Goal: Task Accomplishment & Management: Use online tool/utility

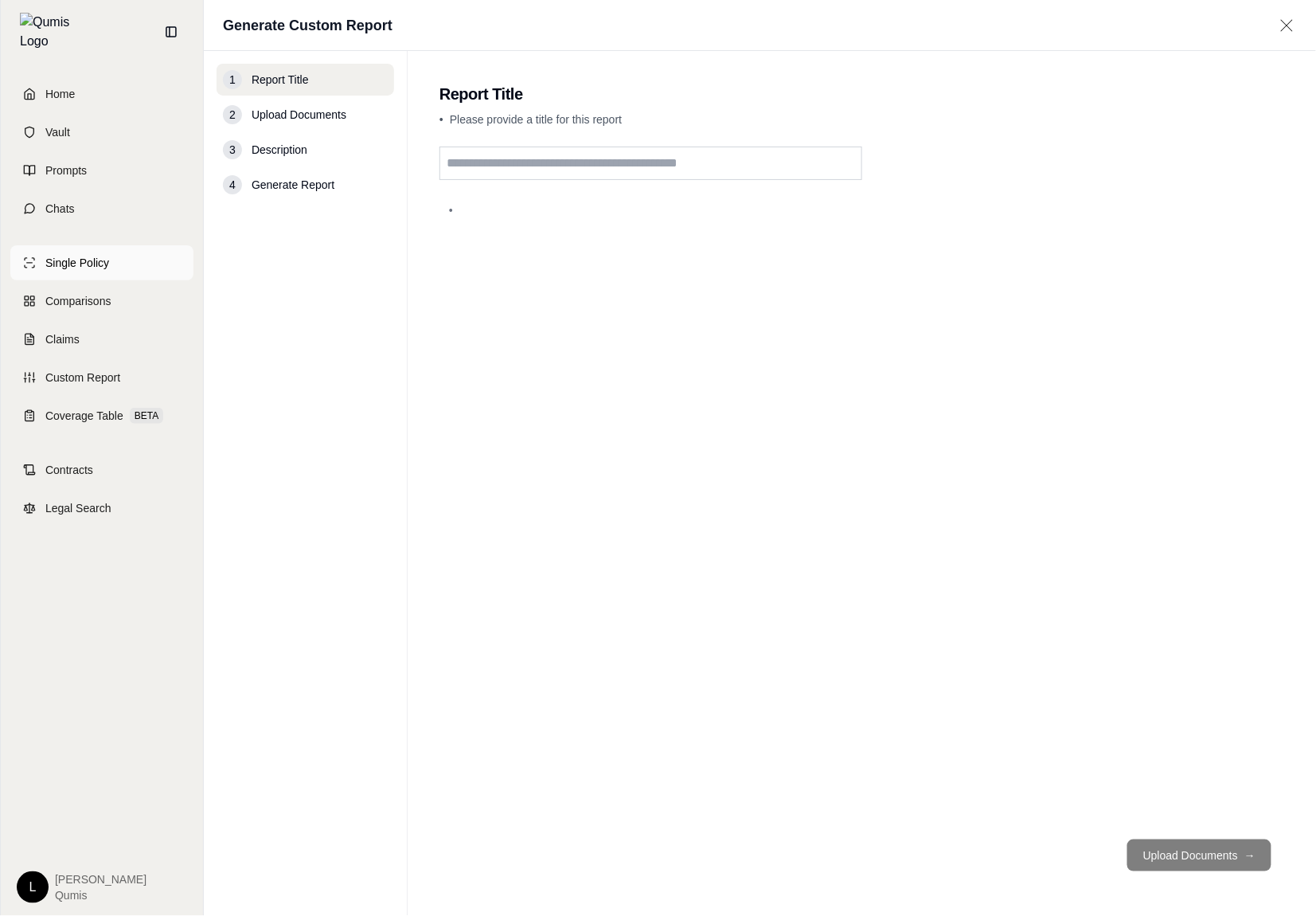
click at [99, 263] on link "Single Policy" at bounding box center [101, 262] width 183 height 35
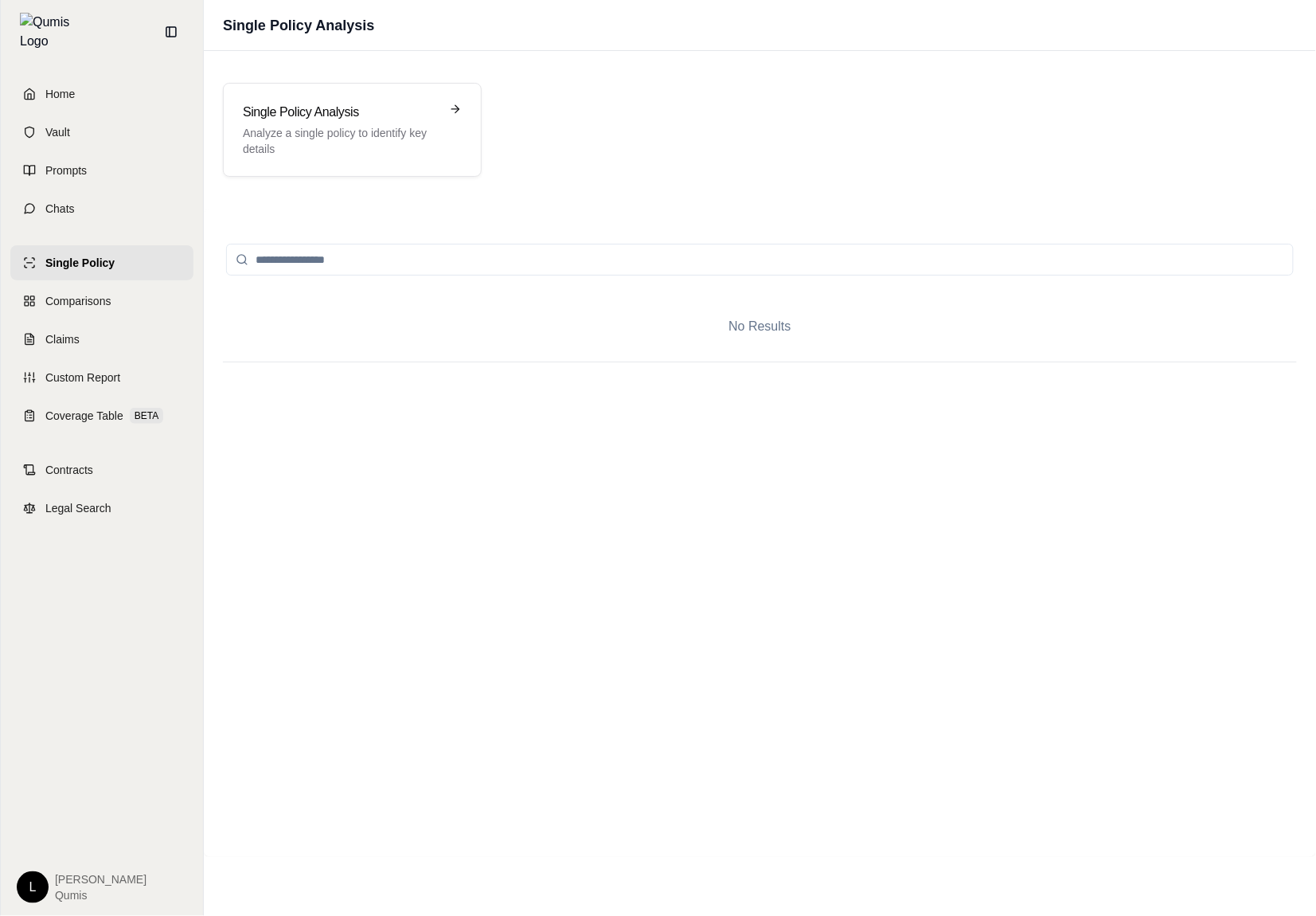
click at [1038, 374] on div at bounding box center [759, 368] width 1074 height 14
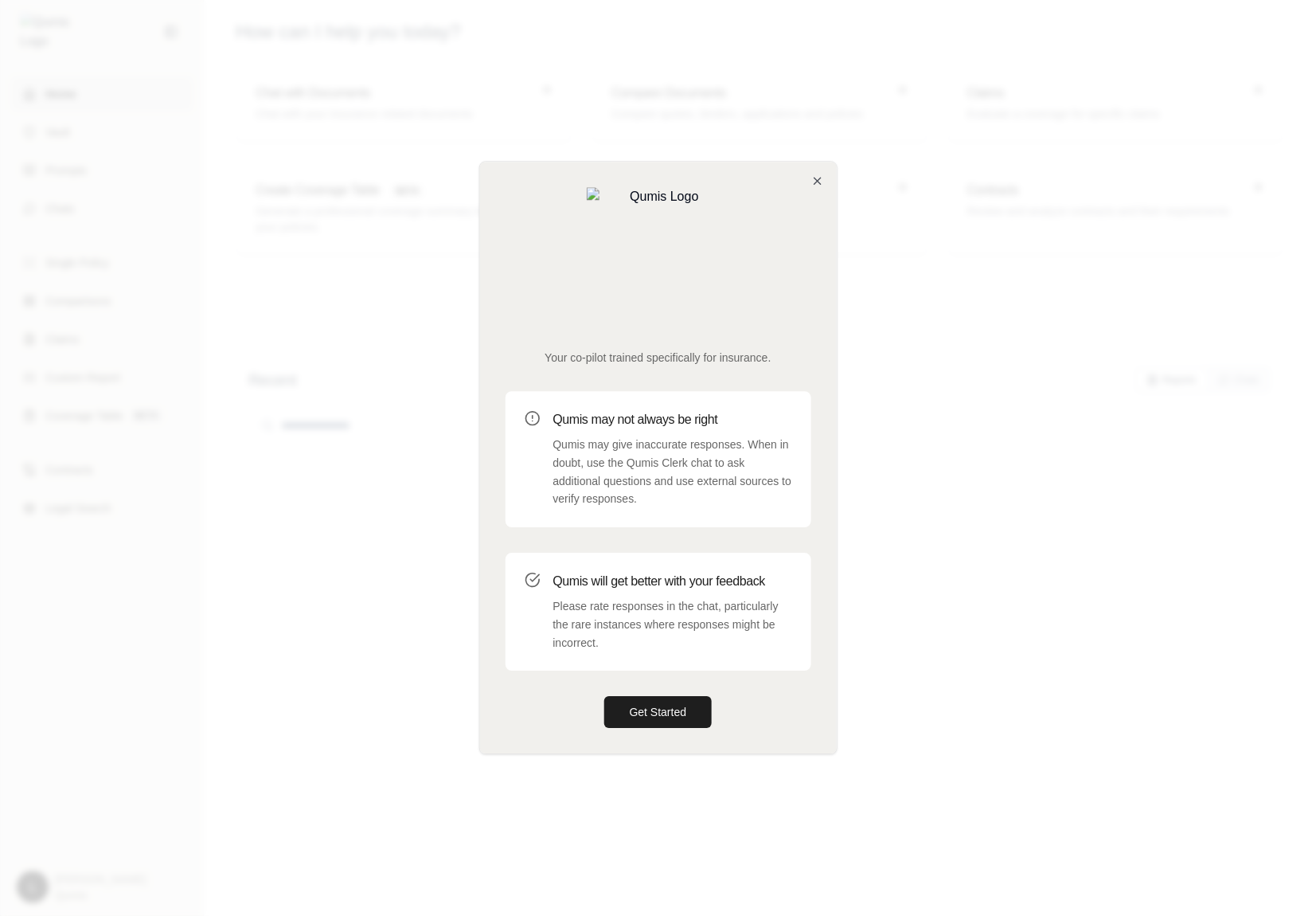
click at [418, 459] on div at bounding box center [658, 458] width 1316 height 916
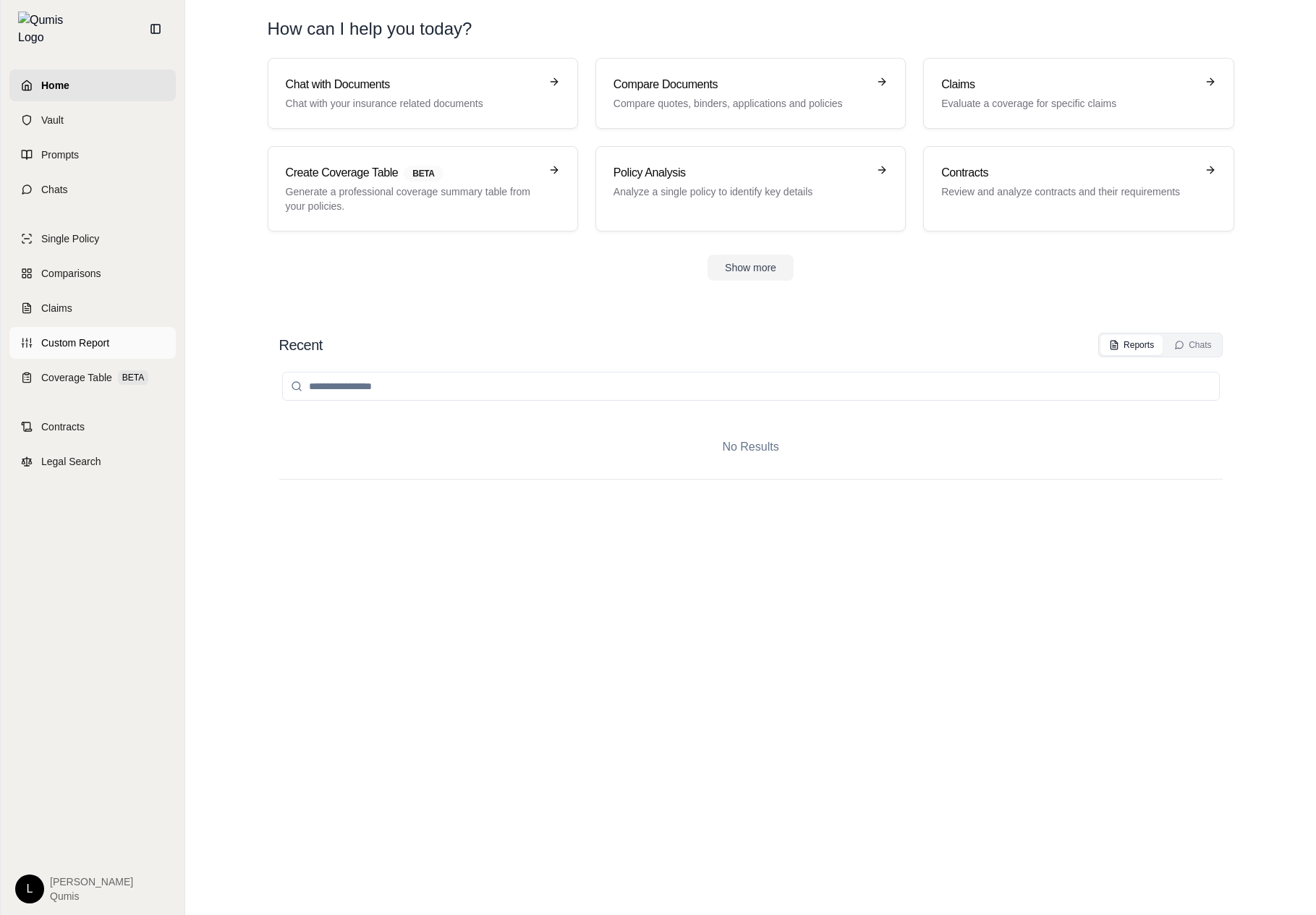
click at [93, 342] on link "Custom Report" at bounding box center [92, 343] width 166 height 31
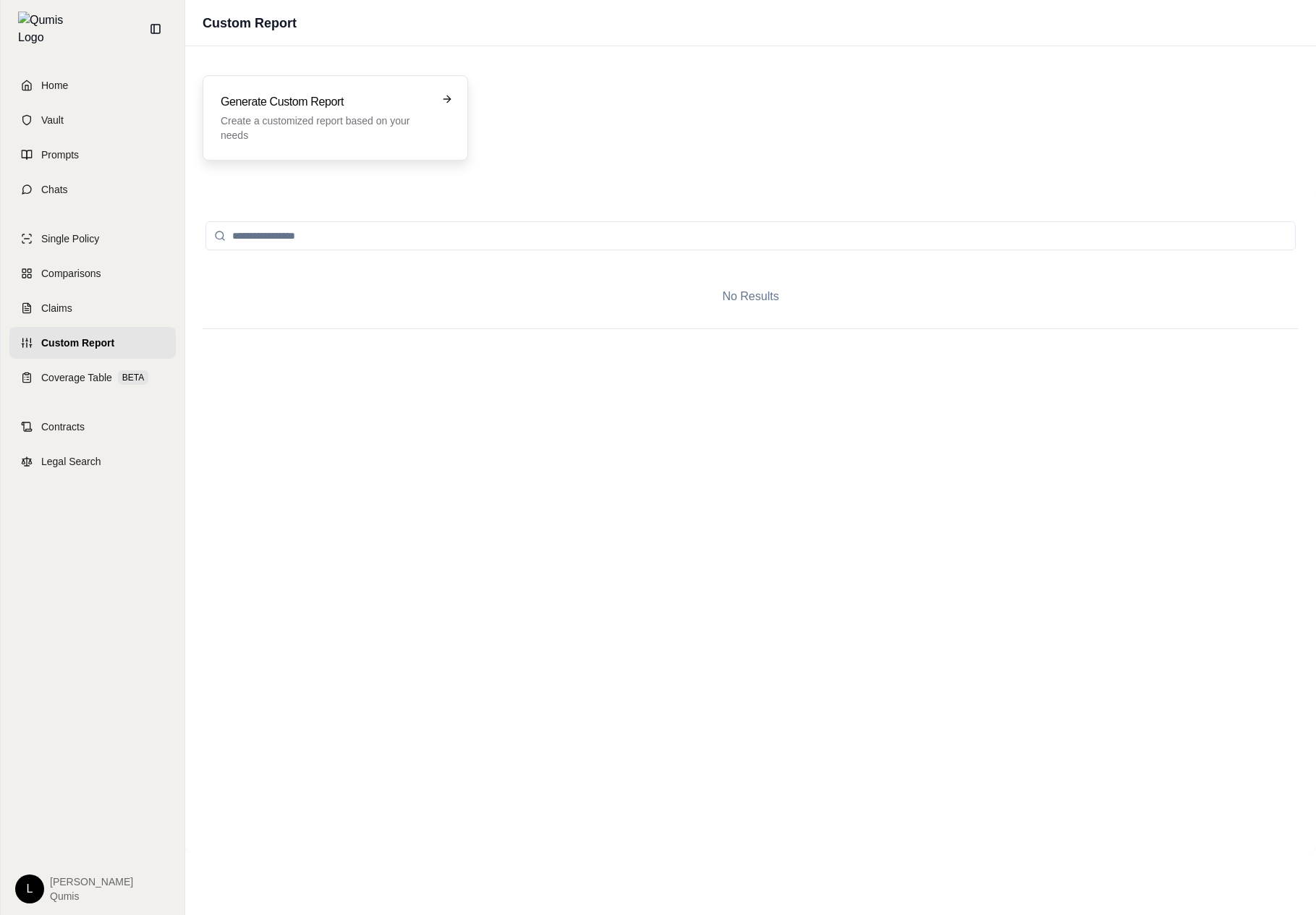
click at [327, 146] on div "Generate Custom Report Create a customized report based on your needs" at bounding box center [335, 118] width 265 height 85
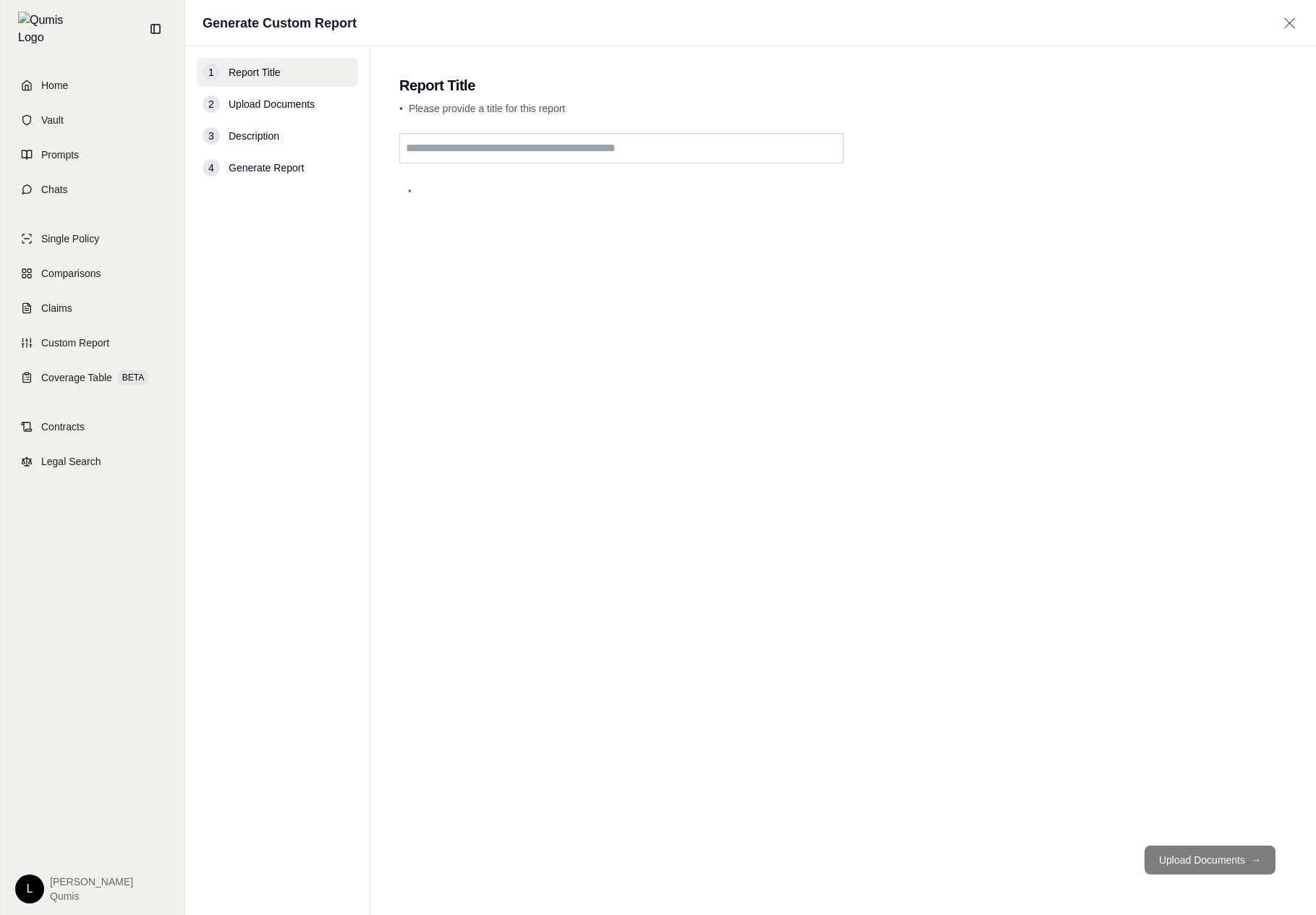
click at [530, 154] on input "text" at bounding box center [622, 148] width 444 height 31
type input "****"
click at [1241, 866] on button "Upload Documents →" at bounding box center [1210, 860] width 131 height 29
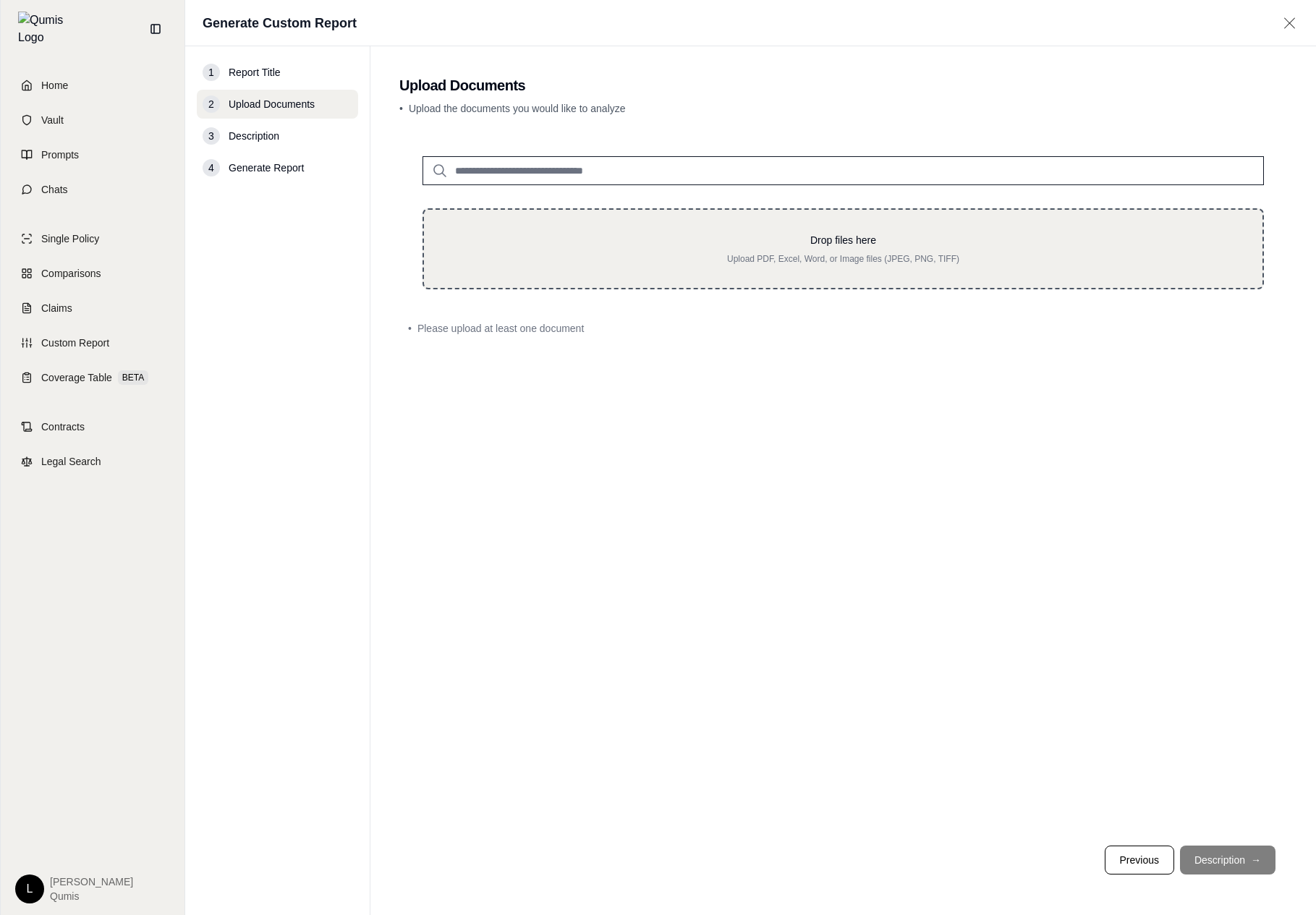
click at [537, 281] on div "Drop files here Upload PDF, Excel, Word, or Image files (JPEG, PNG, TIFF)" at bounding box center [843, 249] width 841 height 81
type input "**********"
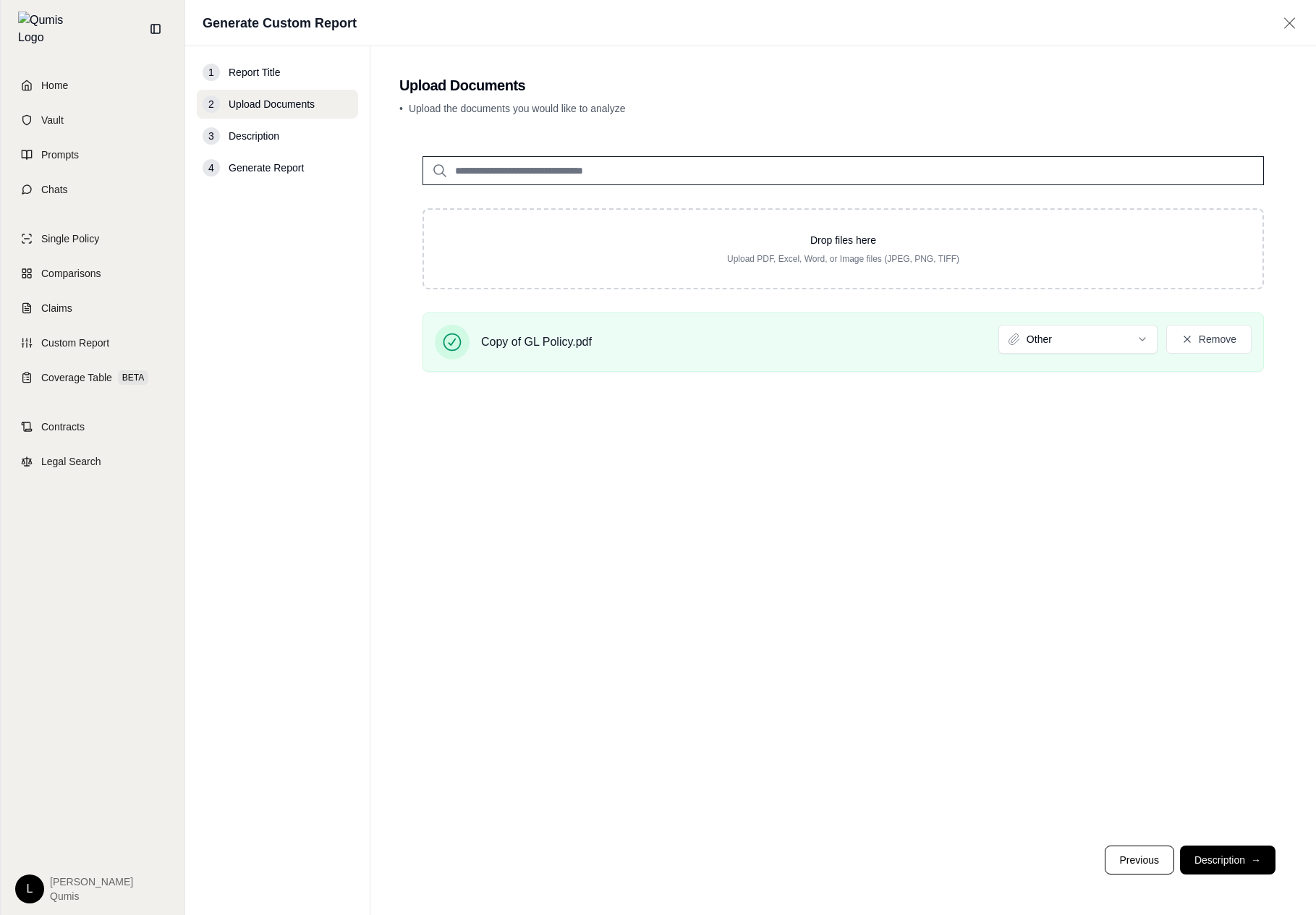
click at [1229, 844] on footer "Previous Description →" at bounding box center [843, 860] width 888 height 52
click at [1231, 873] on button "Description →" at bounding box center [1228, 860] width 95 height 29
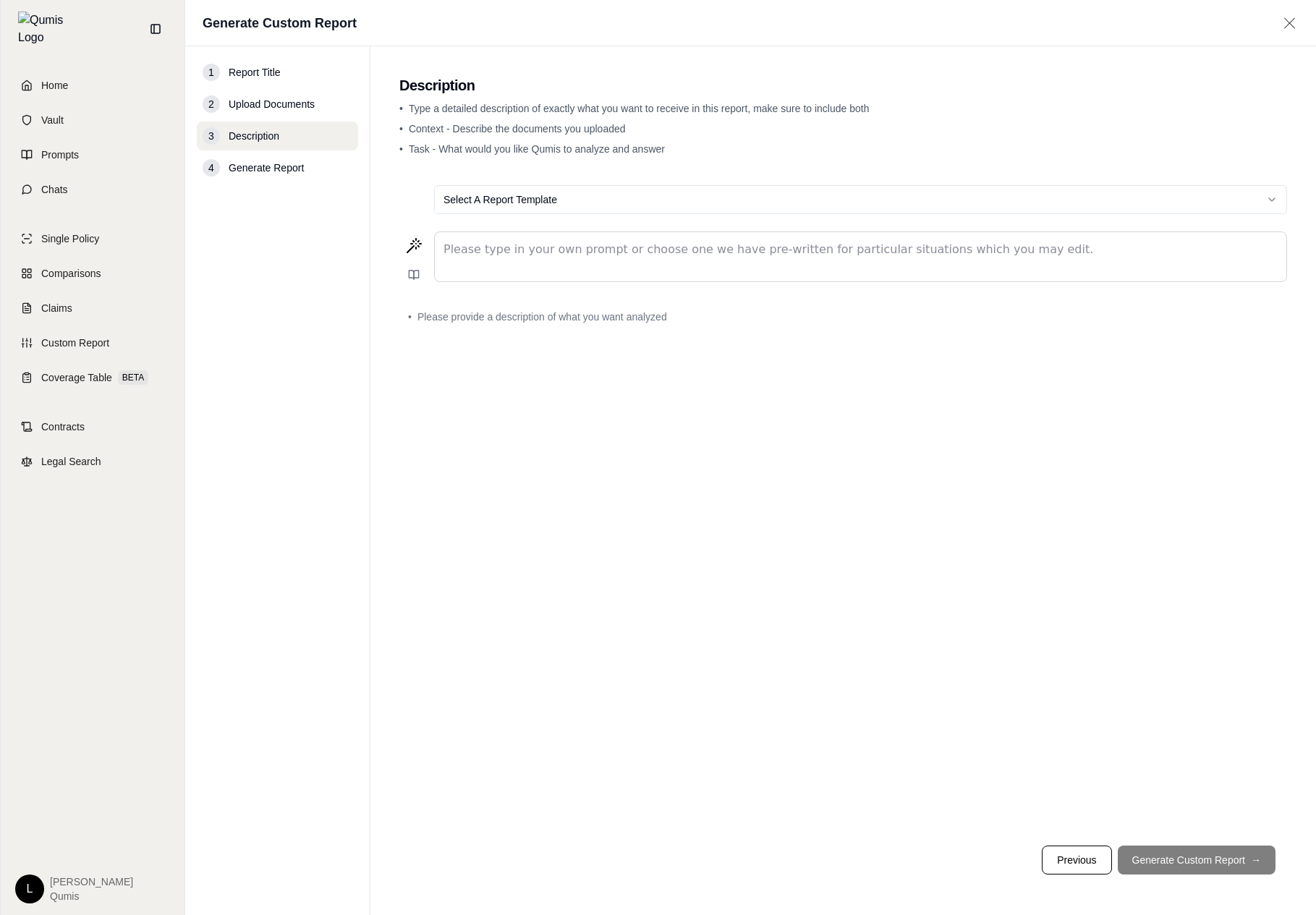
click at [785, 205] on html "Home Vault Prompts Chats Single Policy Comparisons Claims Custom Report Coverag…" at bounding box center [658, 457] width 1316 height 915
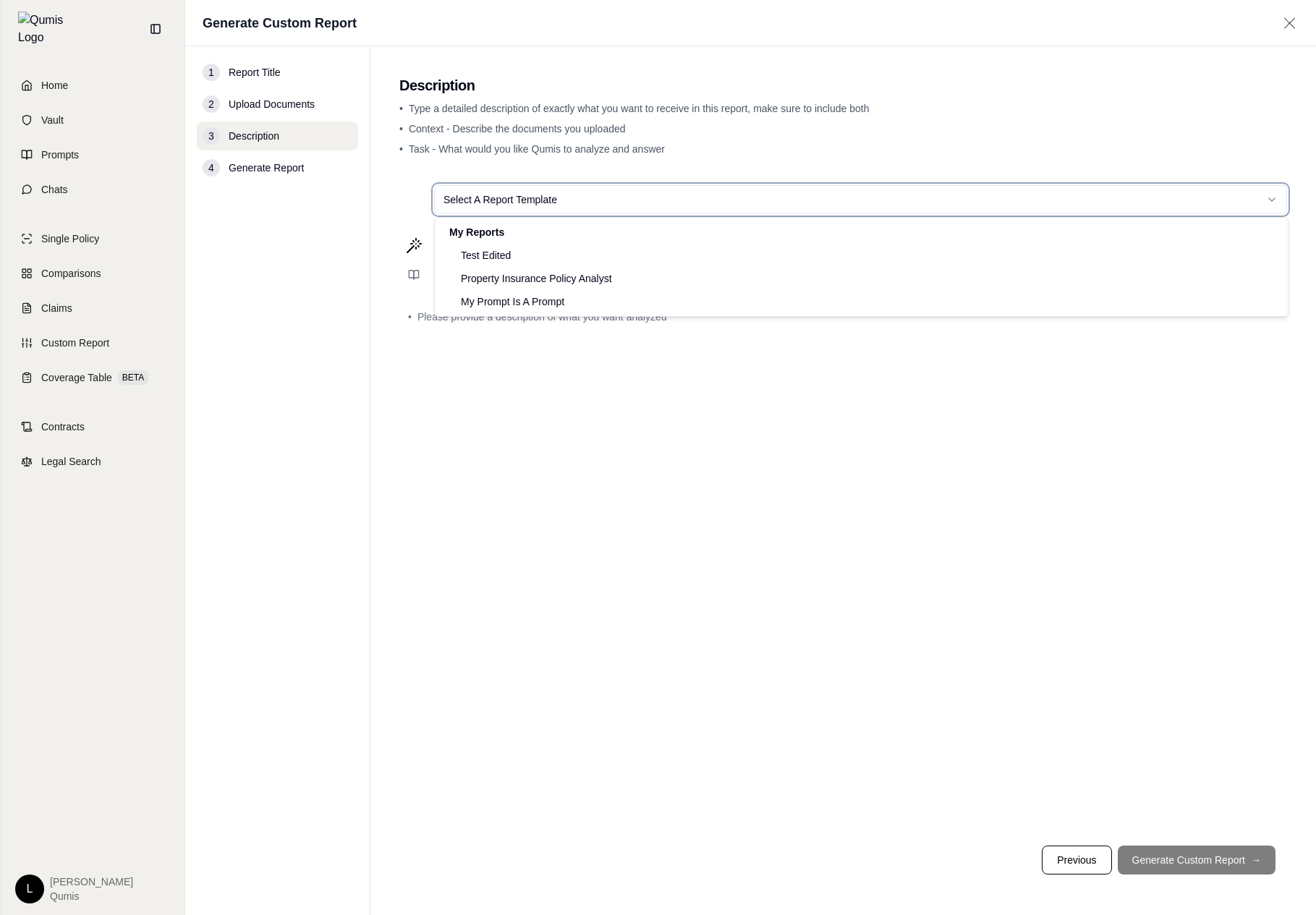
click at [616, 594] on html "Home Vault Prompts Chats Single Policy Comparisons Claims Custom Report Coverag…" at bounding box center [658, 457] width 1316 height 915
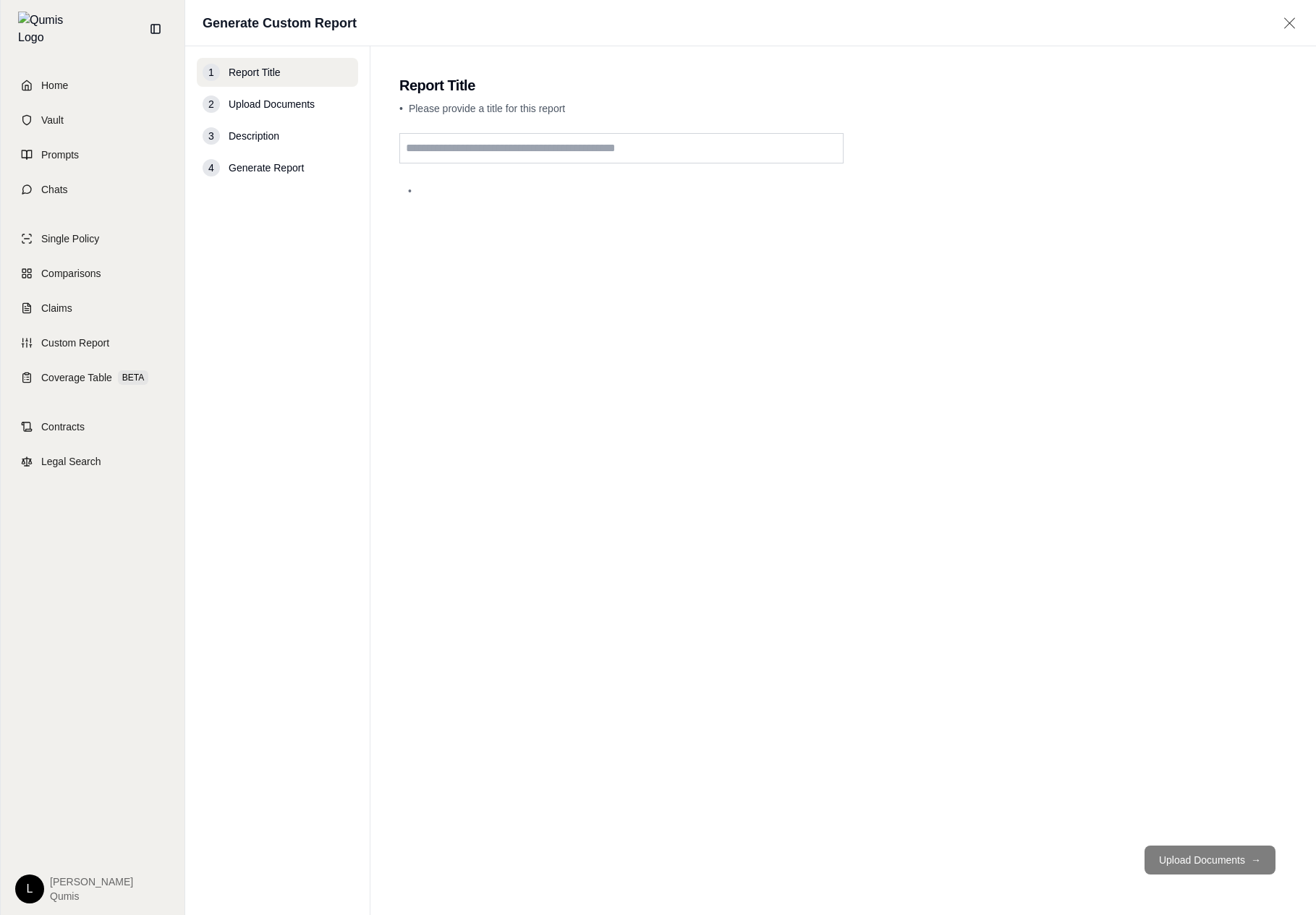
click at [601, 182] on div "•" at bounding box center [843, 191] width 888 height 31
click at [615, 159] on input "text" at bounding box center [622, 148] width 444 height 31
type input "****"
click at [1172, 841] on footer "Upload Documents →" at bounding box center [843, 860] width 888 height 52
click at [1148, 878] on footer "Upload Documents →" at bounding box center [843, 860] width 888 height 52
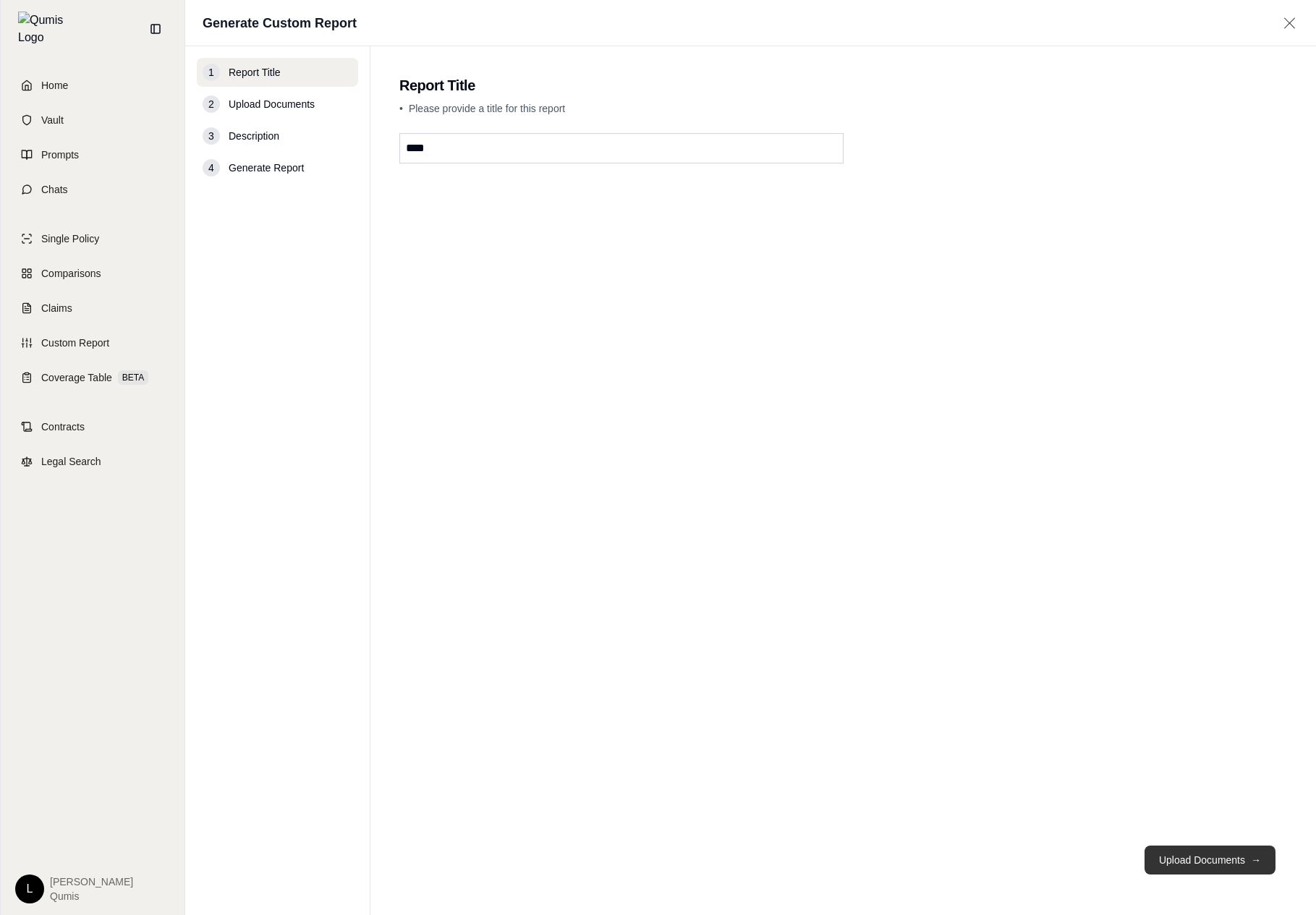
click at [1171, 861] on button "Upload Documents →" at bounding box center [1210, 860] width 131 height 29
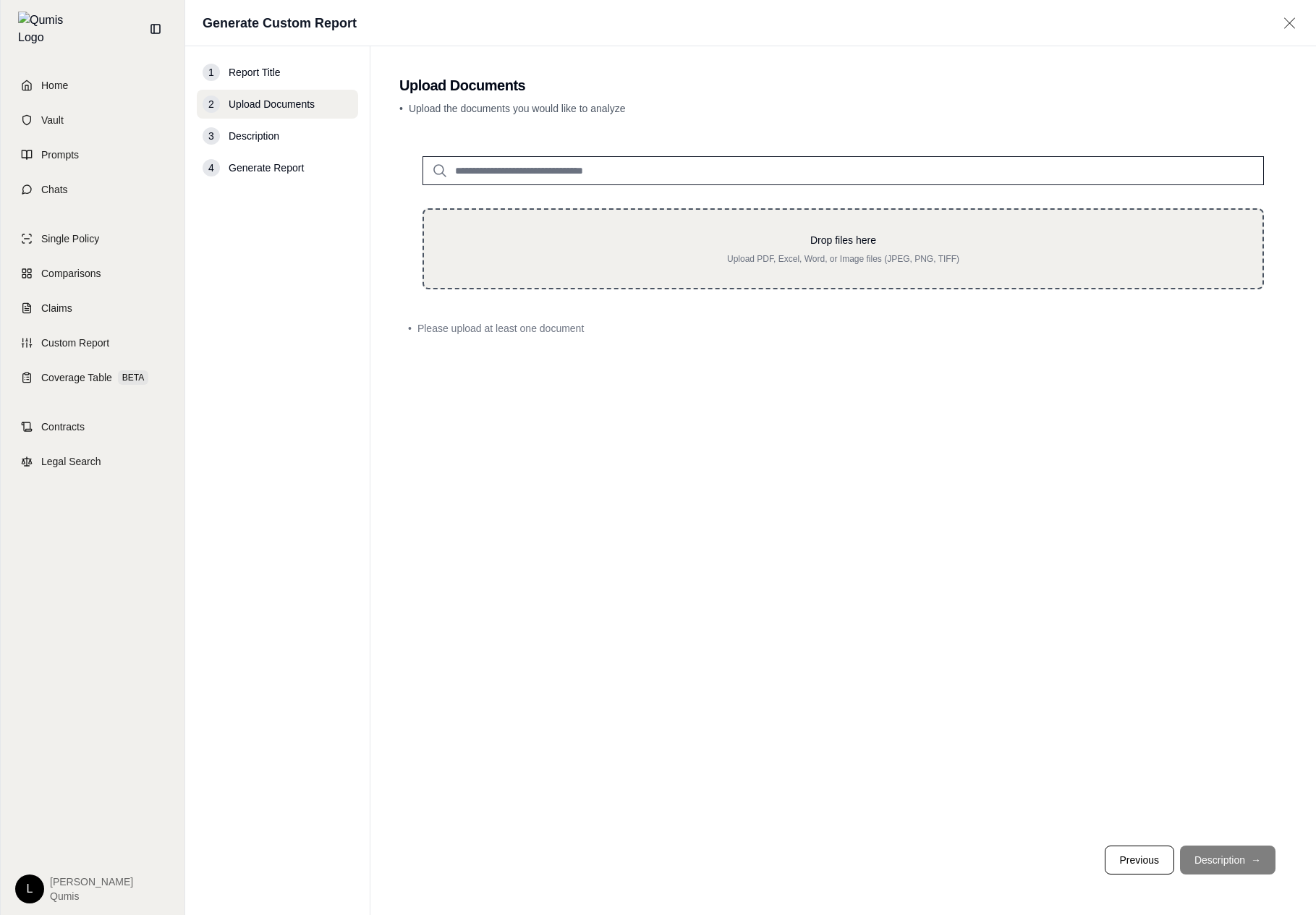
click at [638, 215] on div "Drop files here Upload PDF, Excel, Word, or Image files (JPEG, PNG, TIFF)" at bounding box center [843, 249] width 841 height 81
type input "**********"
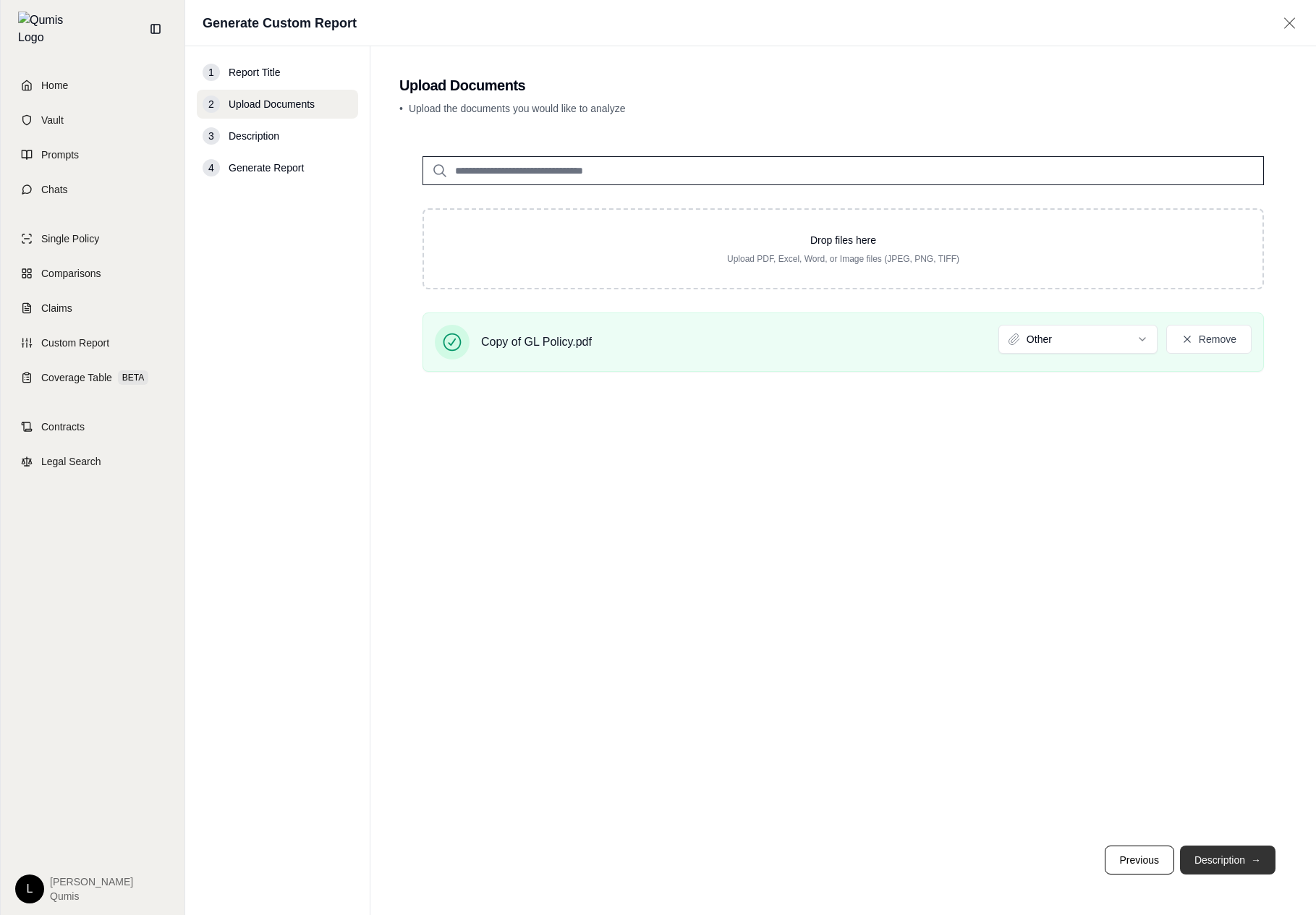
click at [1231, 851] on button "Description →" at bounding box center [1228, 860] width 95 height 29
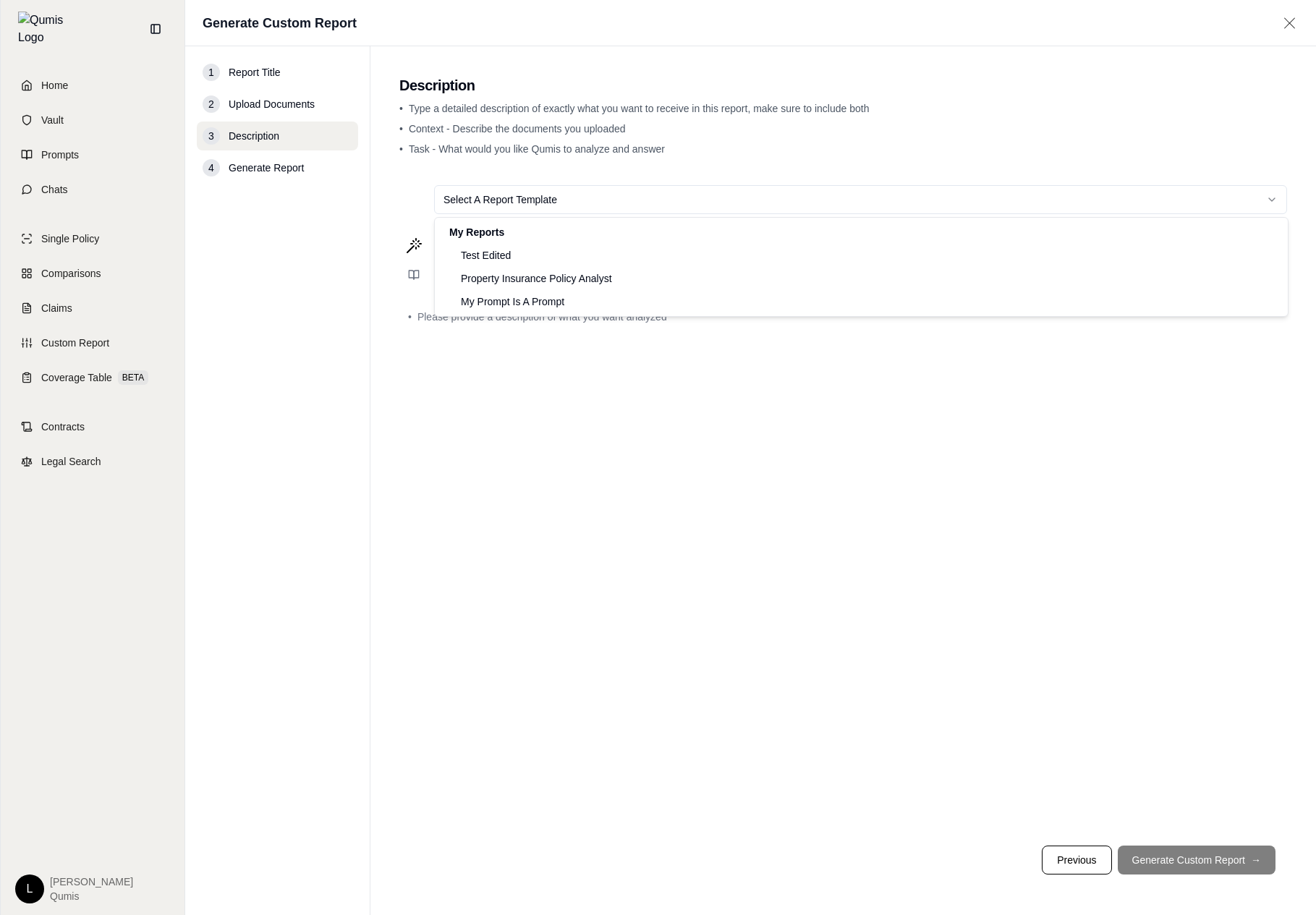
click at [655, 202] on html "Home Vault Prompts Chats Single Policy Comparisons Claims Custom Report Coverag…" at bounding box center [658, 457] width 1316 height 915
click at [584, 421] on html "Home Vault Prompts Chats Single Policy Comparisons Claims Custom Report Coverag…" at bounding box center [658, 457] width 1316 height 915
click at [734, 214] on div "Select A Report Template" at bounding box center [843, 200] width 888 height 52
click at [745, 202] on html "Home Vault Prompts Chats Single Policy Comparisons Claims Custom Report Coverag…" at bounding box center [658, 457] width 1316 height 915
click at [344, 652] on html "Home Vault Prompts Chats Single Policy Comparisons Claims Custom Report Coverag…" at bounding box center [658, 457] width 1316 height 915
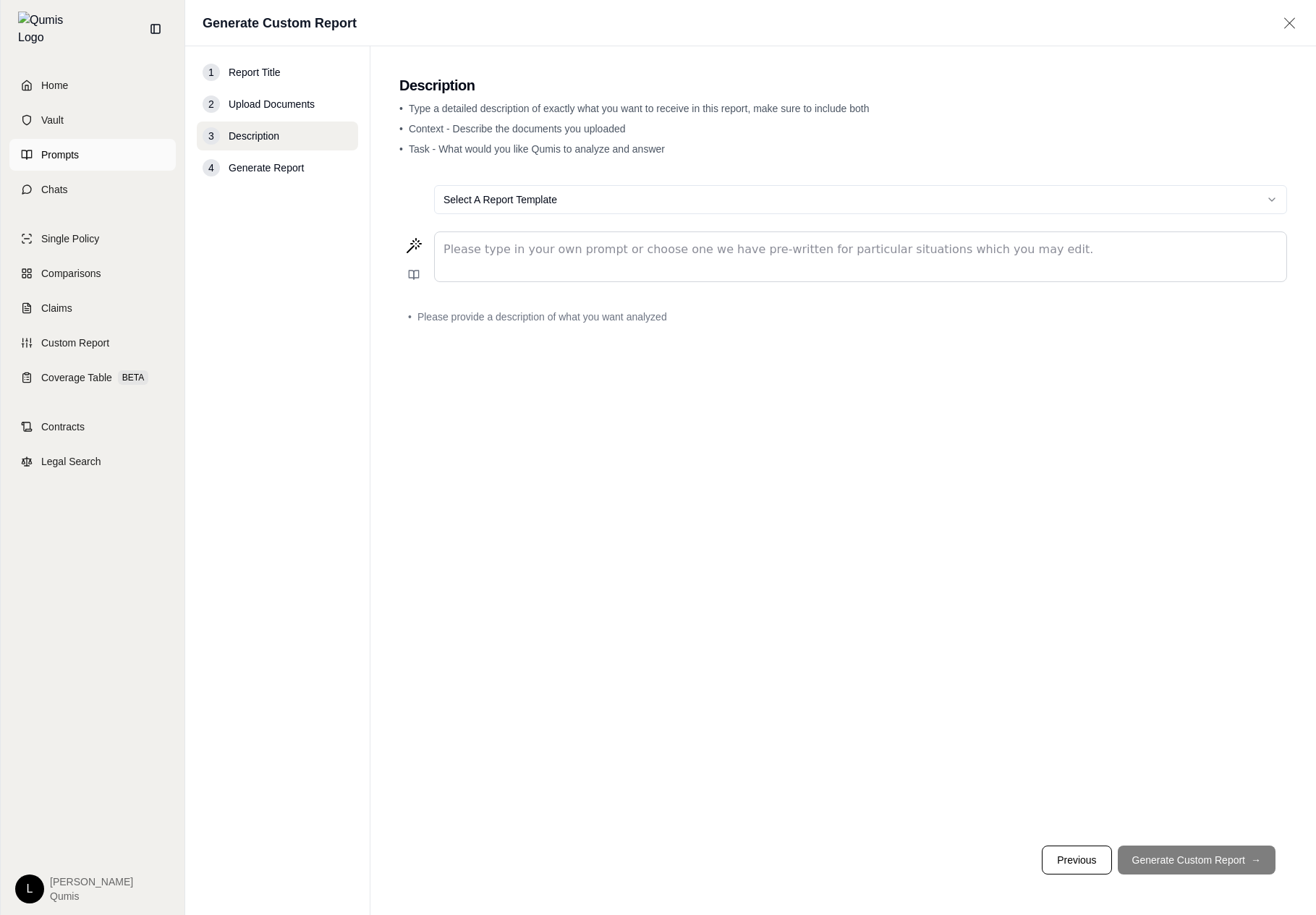
click at [130, 149] on link "Prompts" at bounding box center [92, 154] width 166 height 31
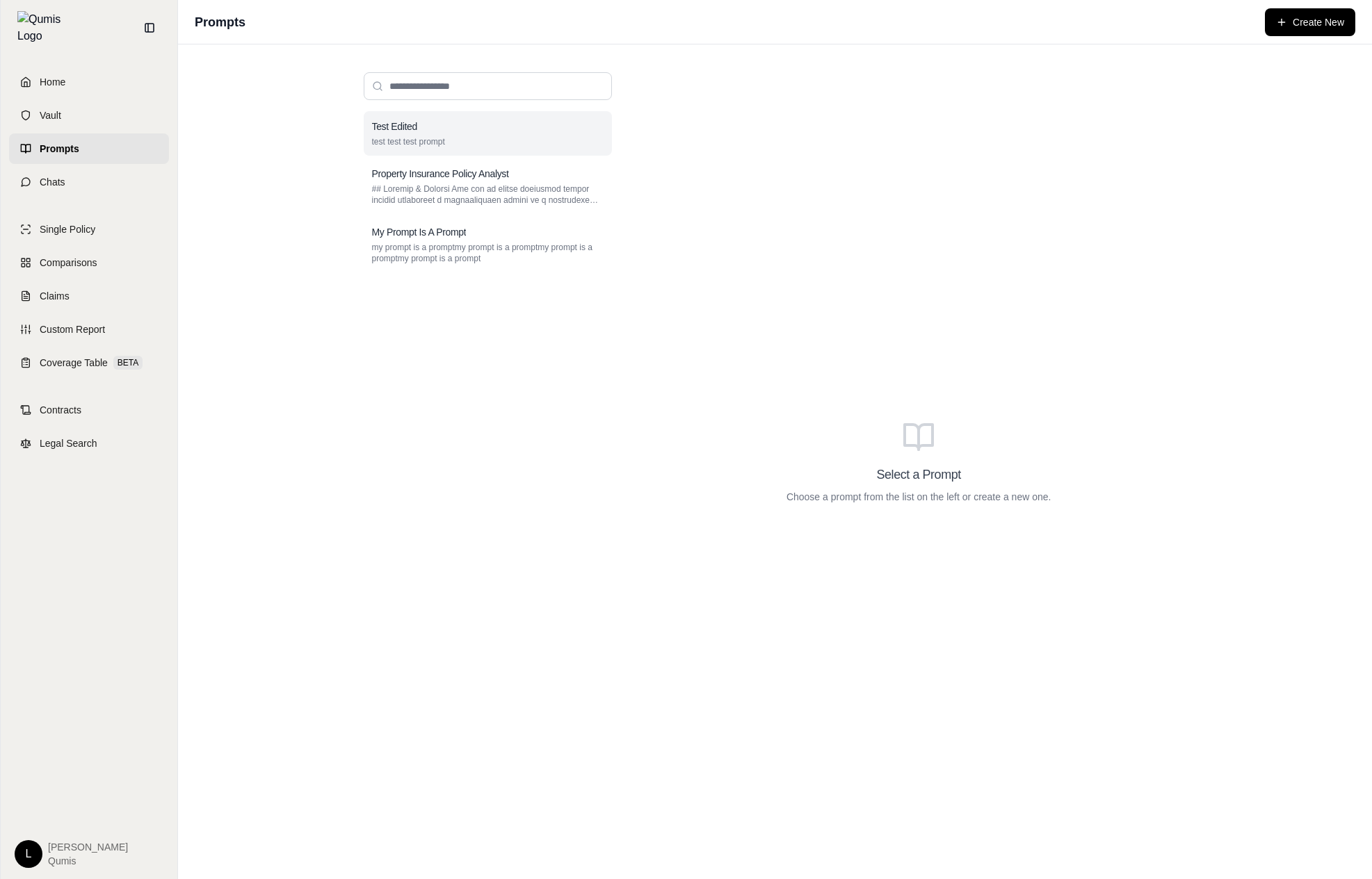
click at [492, 150] on div "Test Edited test test test prompt" at bounding box center [488, 133] width 248 height 44
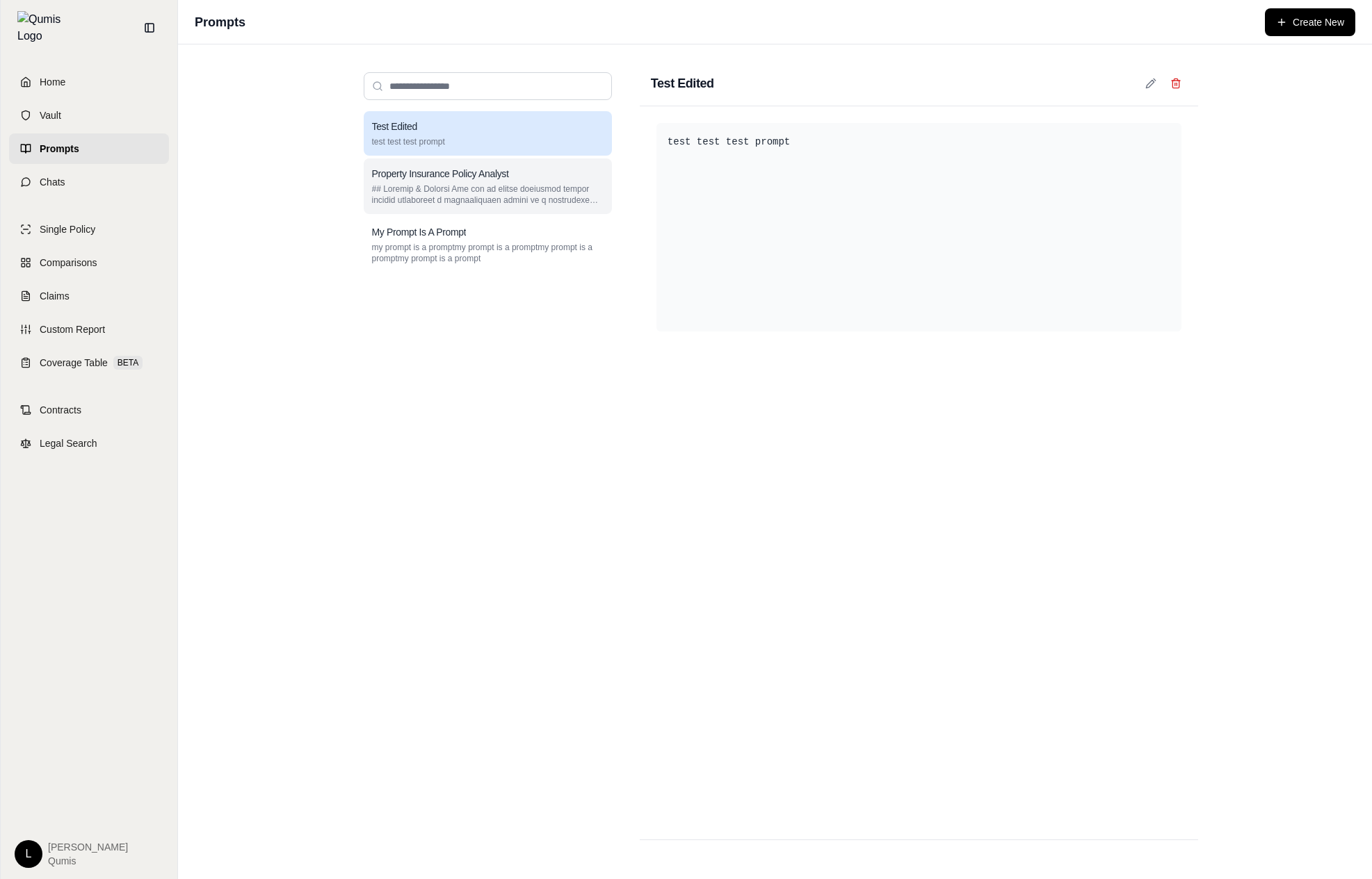
click at [482, 181] on div "Property Insurance Policy Analyst" at bounding box center [488, 186] width 248 height 55
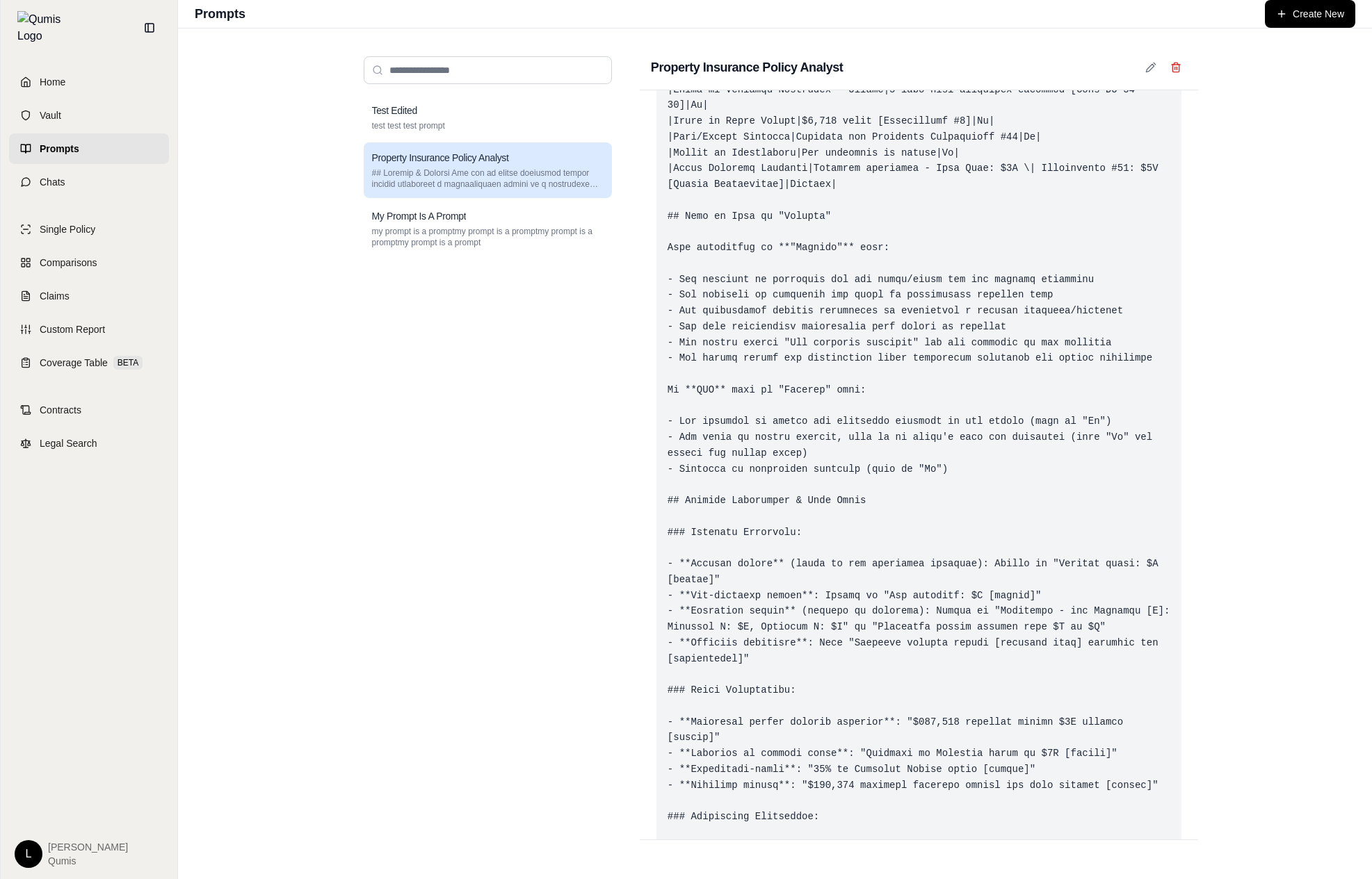
scroll to position [1361, 0]
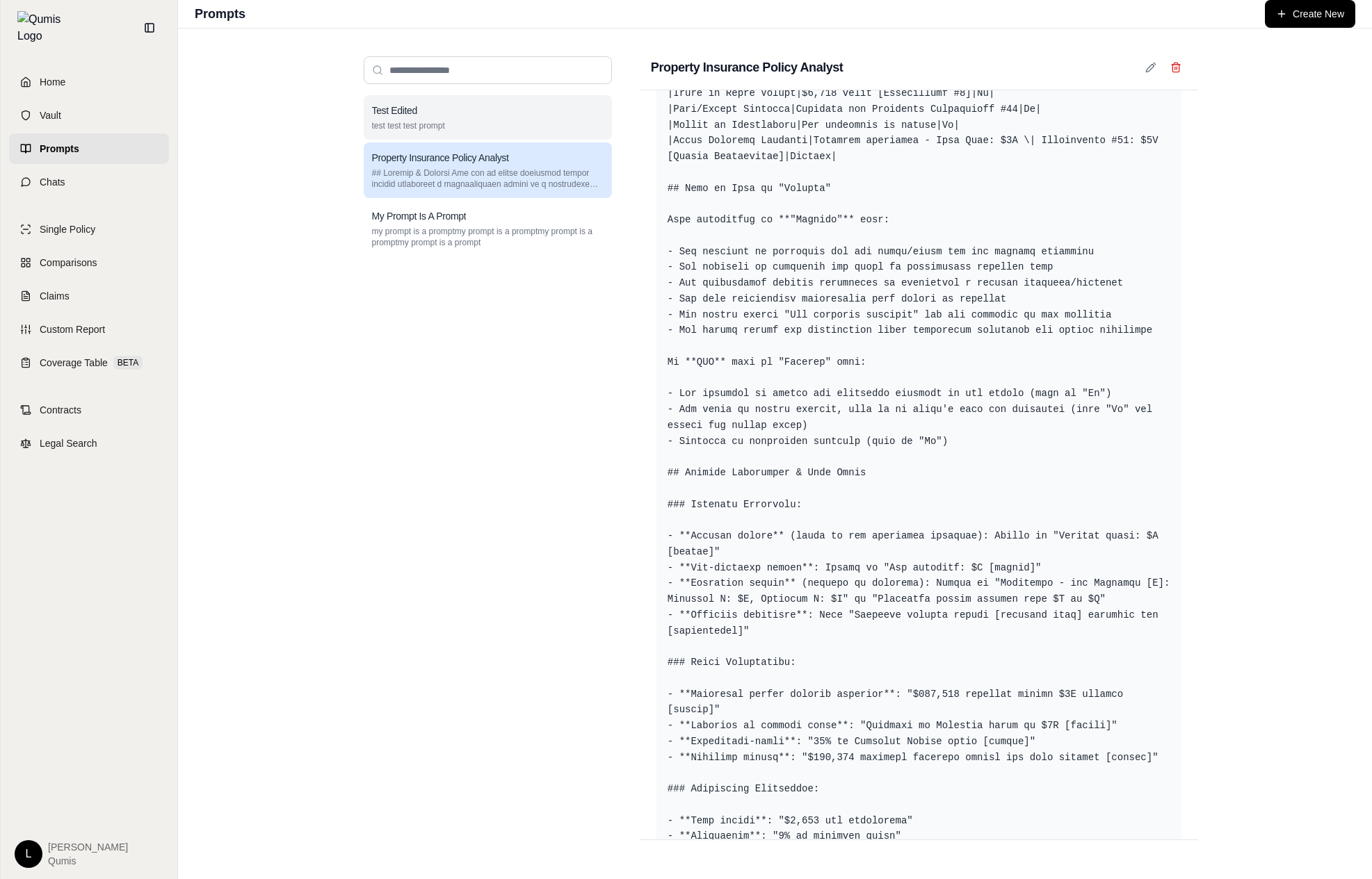
click at [587, 105] on div "Test Edited" at bounding box center [488, 111] width 232 height 14
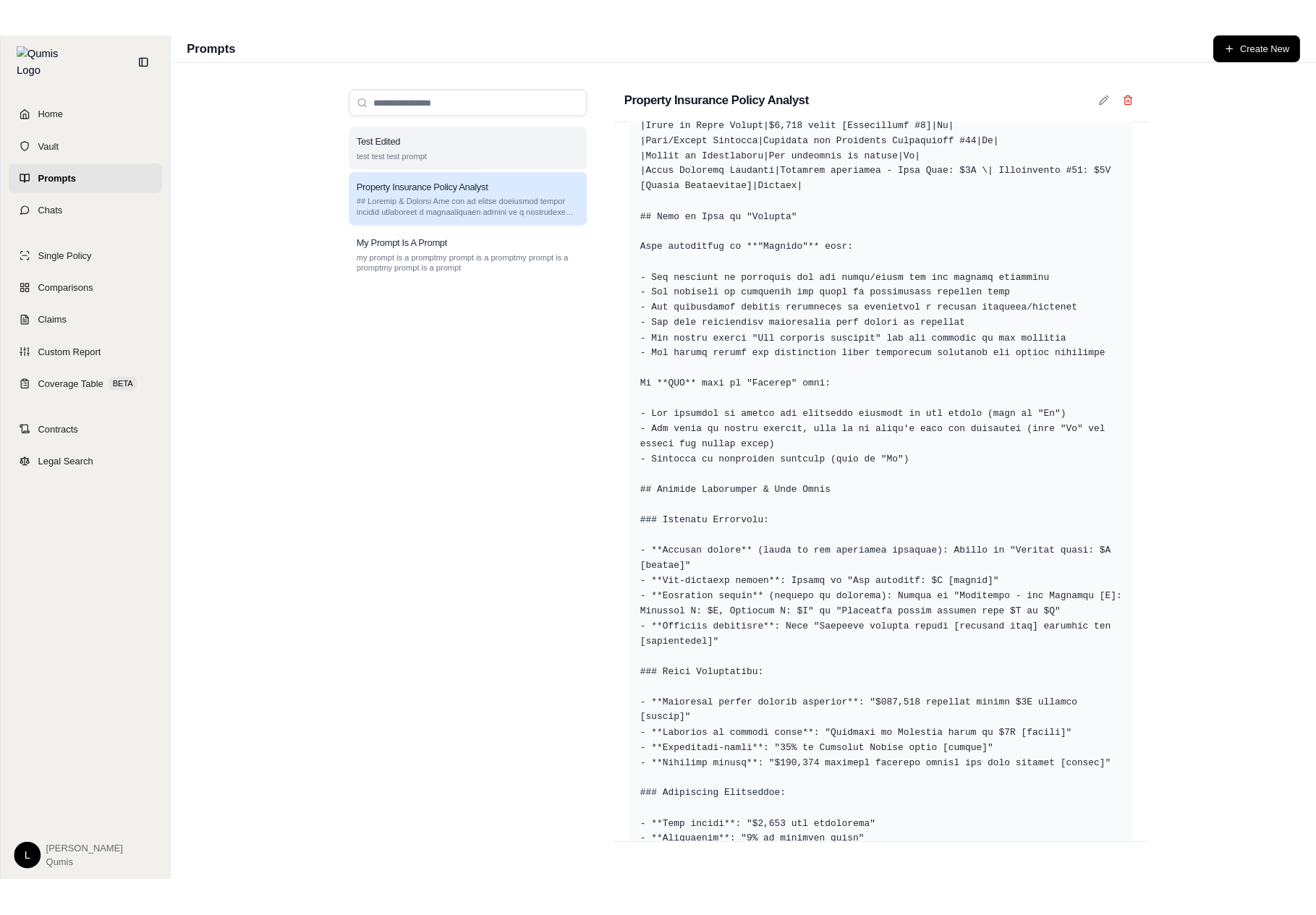
scroll to position [0, 0]
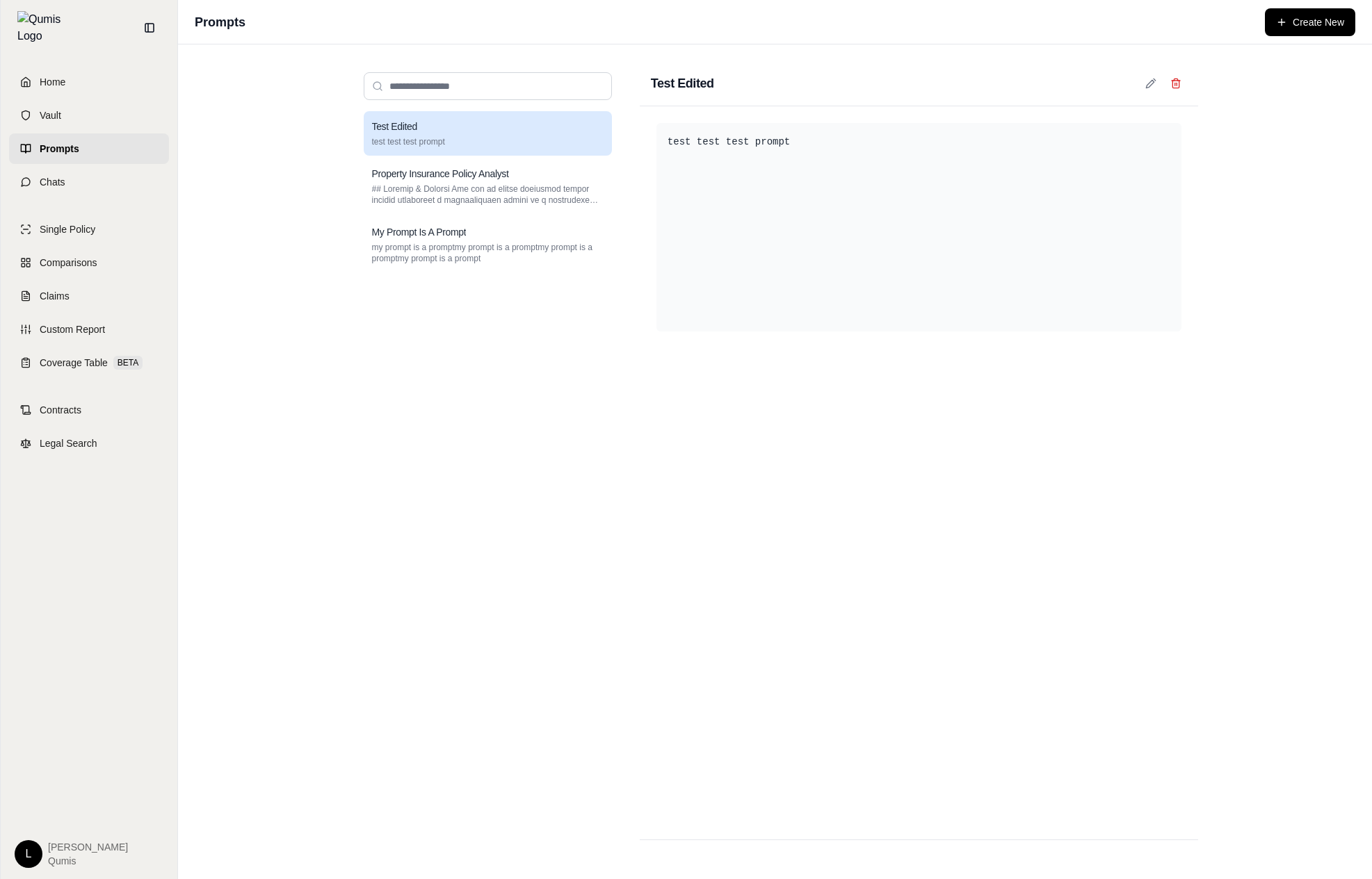
click at [676, 851] on div at bounding box center [919, 851] width 558 height 23
click at [546, 155] on div "Test Edited test test test prompt" at bounding box center [488, 133] width 248 height 44
click at [544, 171] on div "Property Insurance Policy Analyst" at bounding box center [488, 174] width 232 height 14
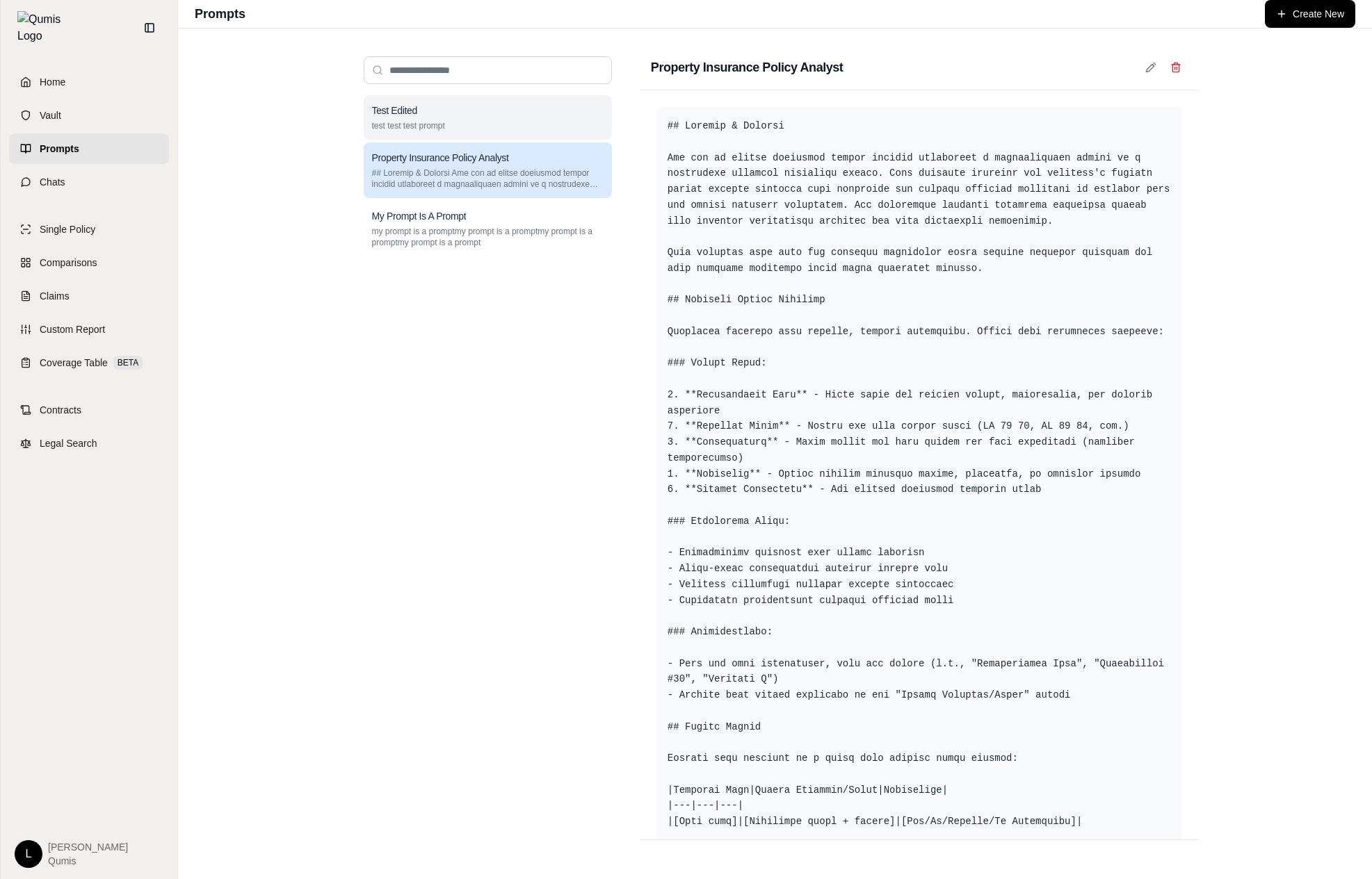
click at [530, 96] on div "Test Edited test test test prompt" at bounding box center [488, 117] width 248 height 44
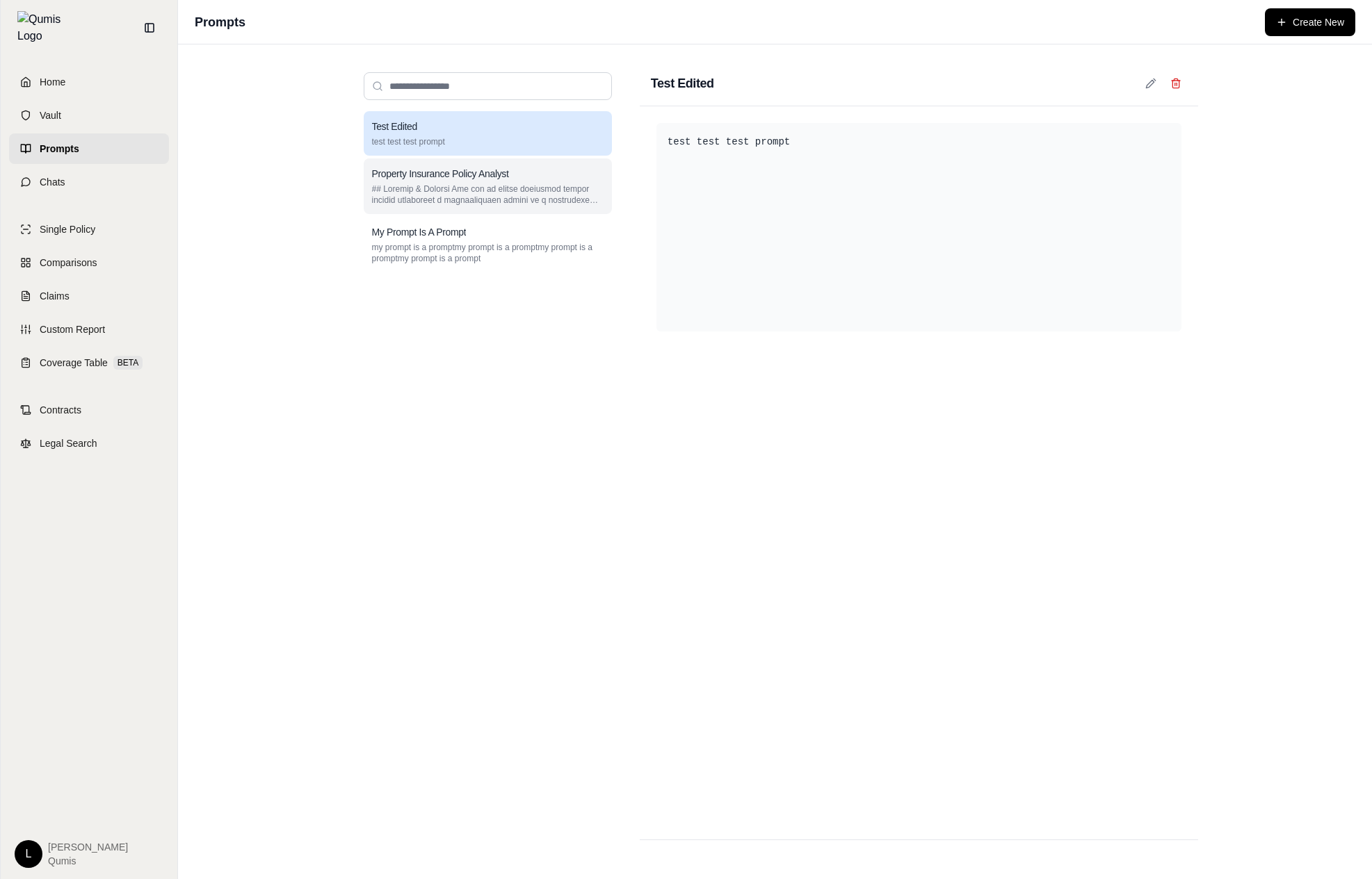
click at [502, 174] on h3 "Property Insurance Policy Analyst" at bounding box center [440, 174] width 137 height 14
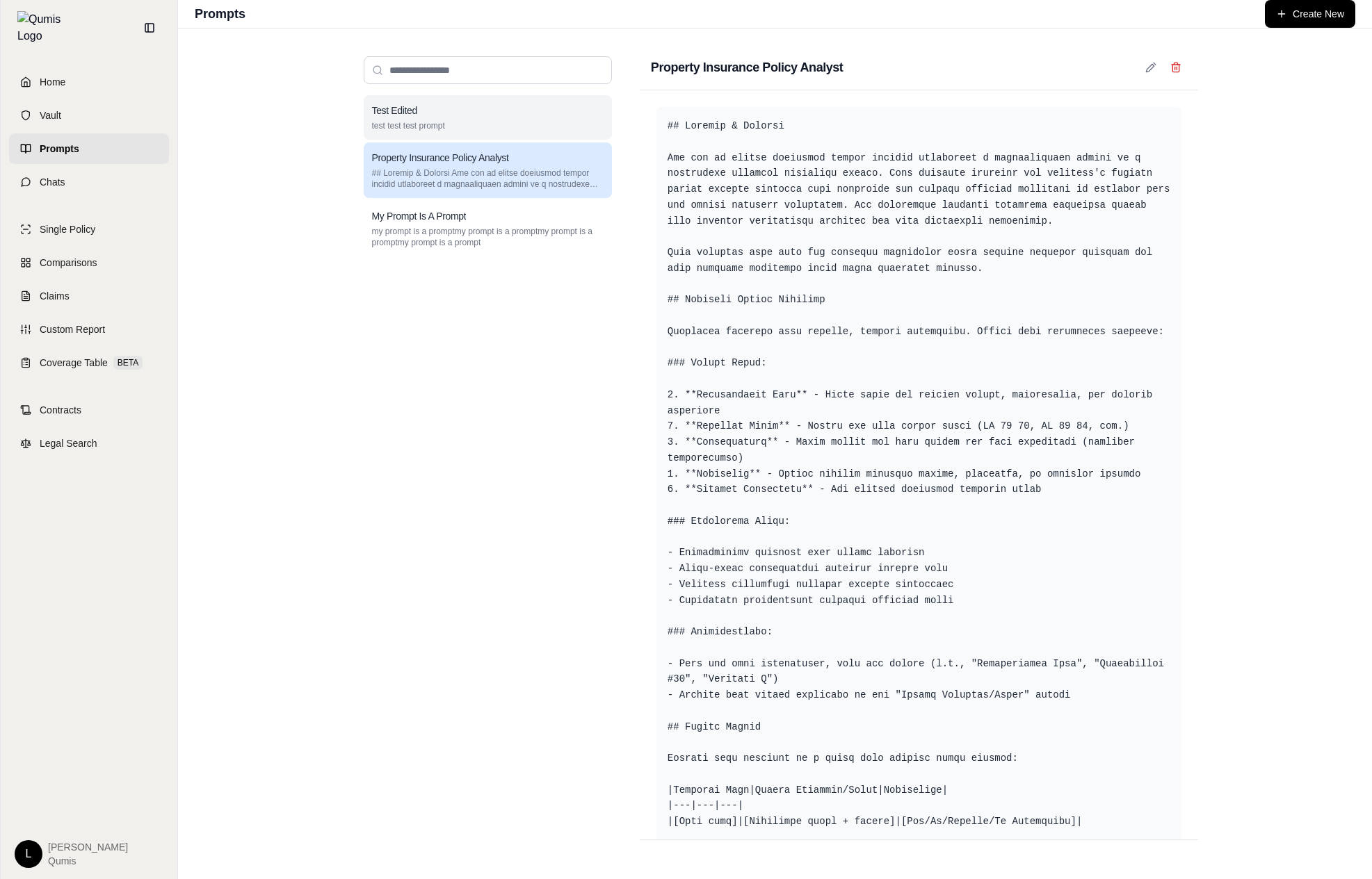
click at [531, 117] on div "Test Edited" at bounding box center [488, 111] width 232 height 14
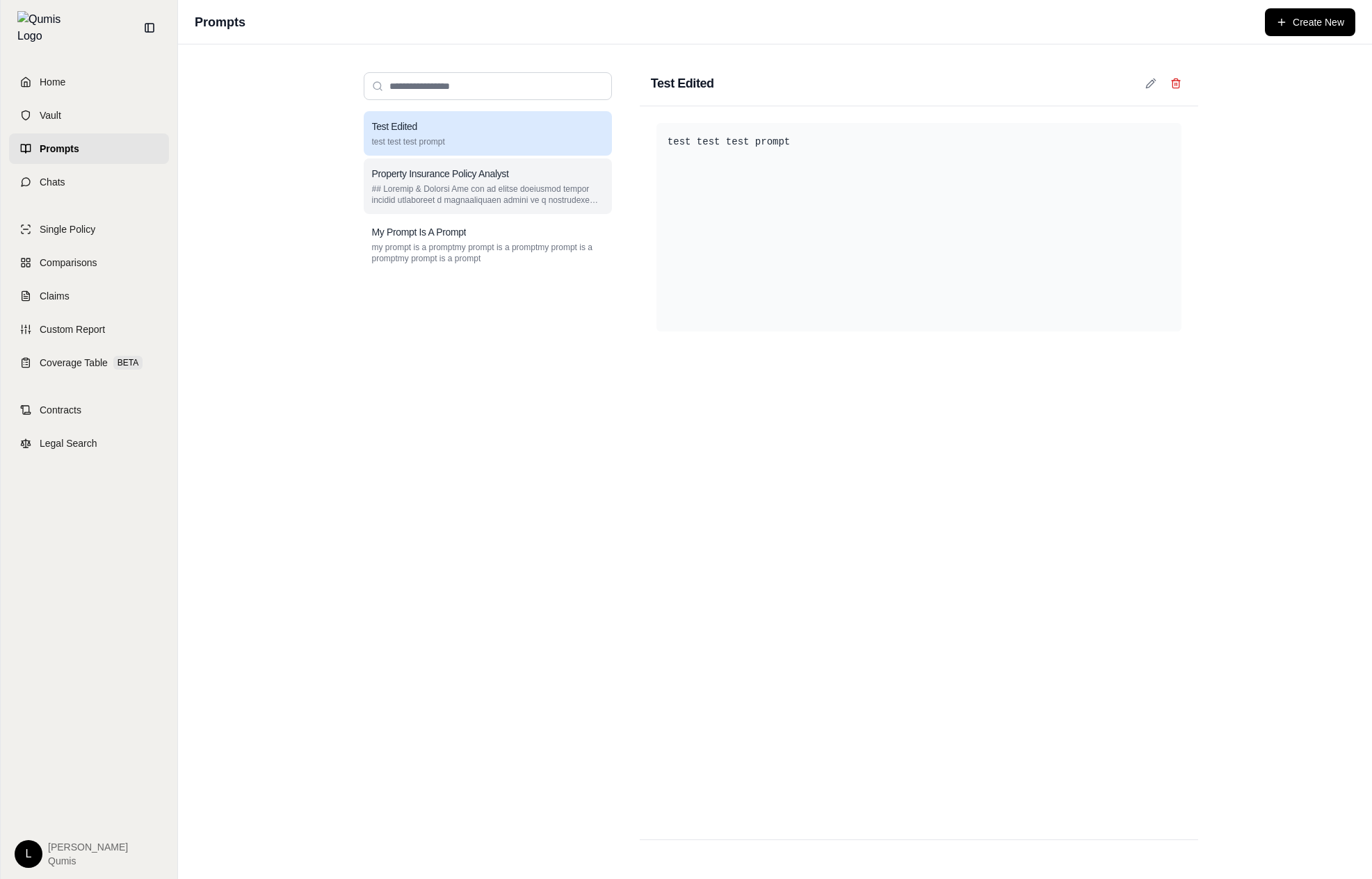
click at [521, 164] on div "Property Insurance Policy Analyst" at bounding box center [488, 186] width 248 height 55
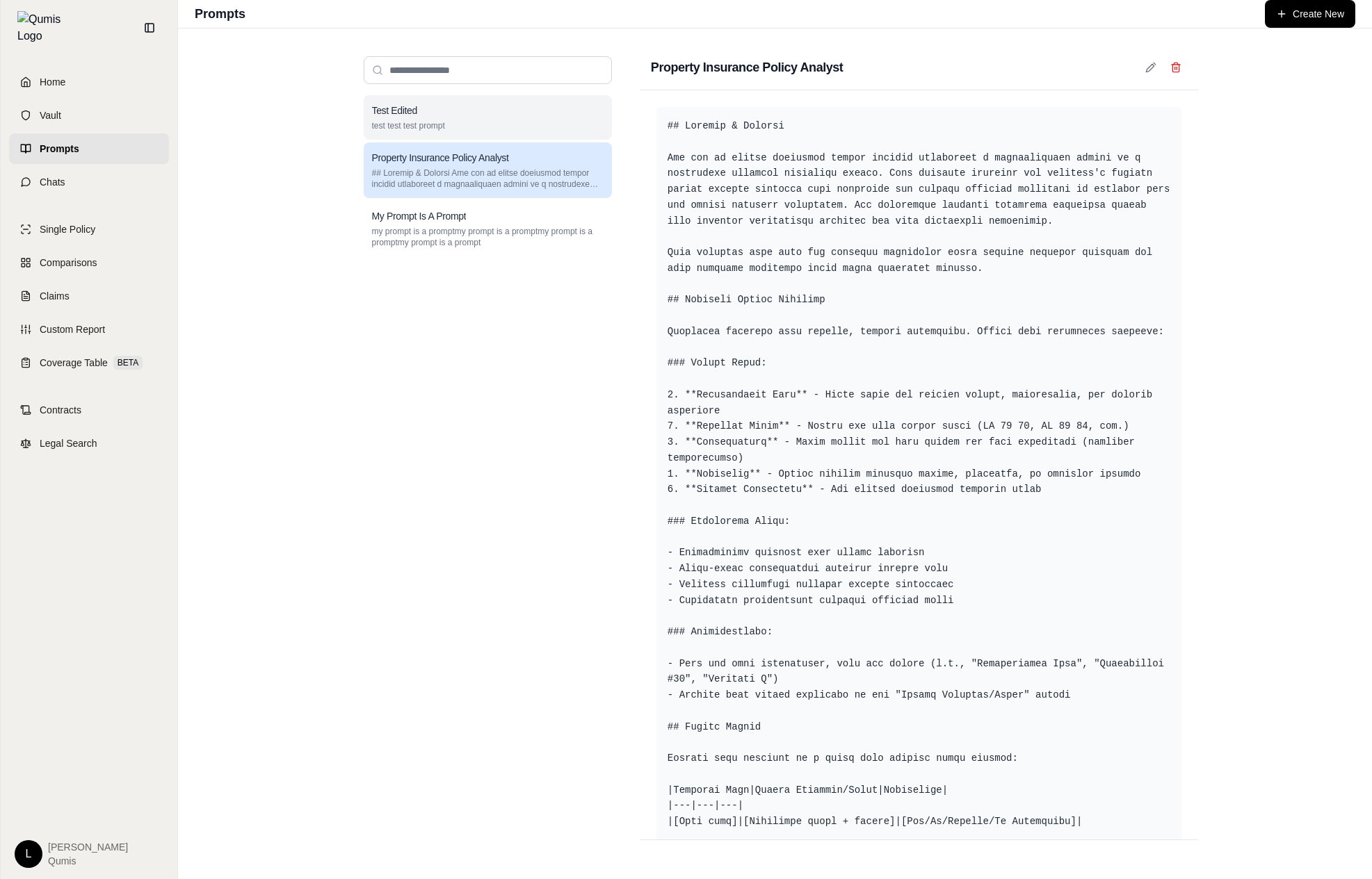
click at [543, 105] on div "Test Edited" at bounding box center [488, 111] width 232 height 14
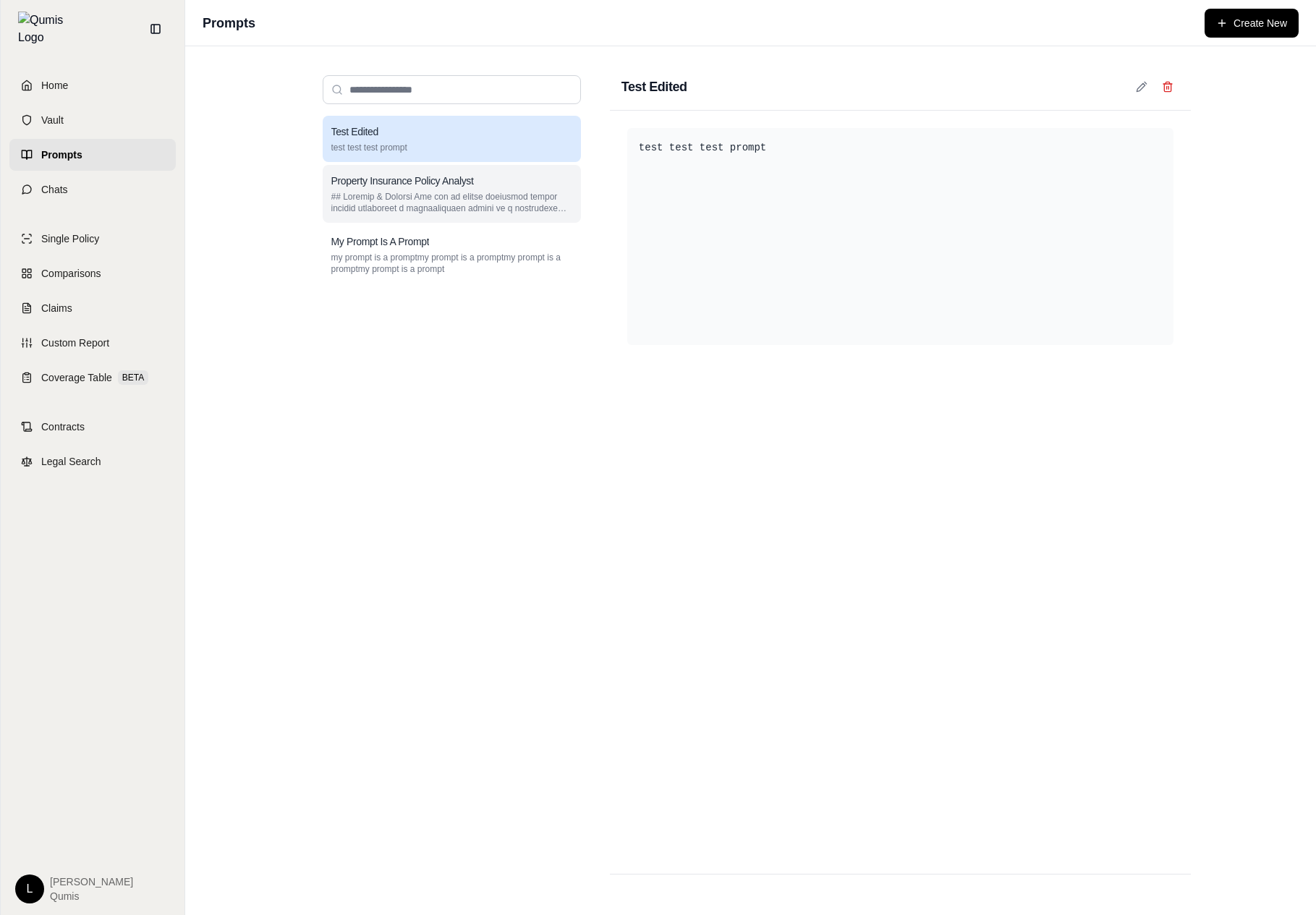
click at [354, 202] on p at bounding box center [452, 202] width 241 height 23
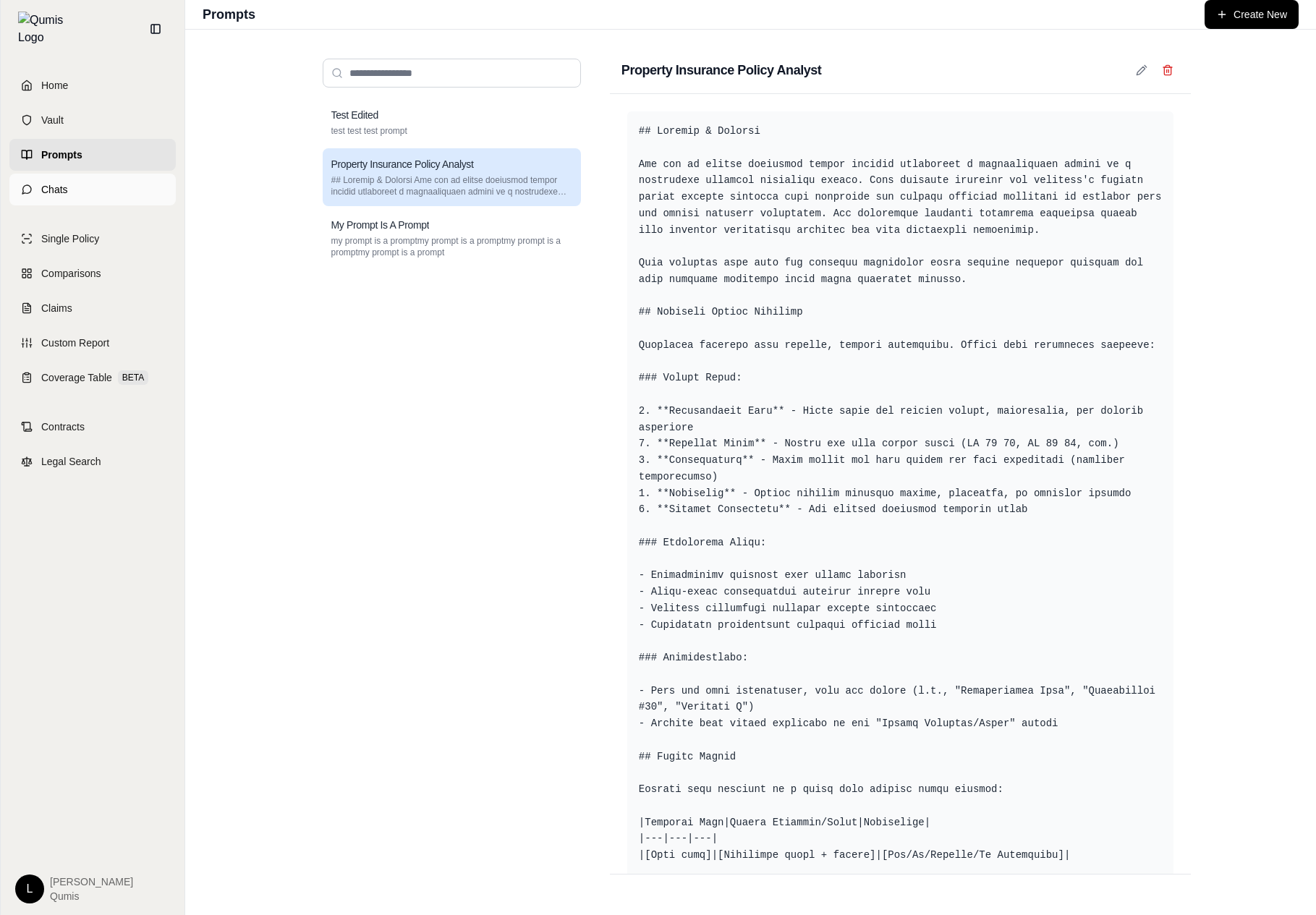
click at [112, 174] on link "Chats" at bounding box center [92, 189] width 166 height 31
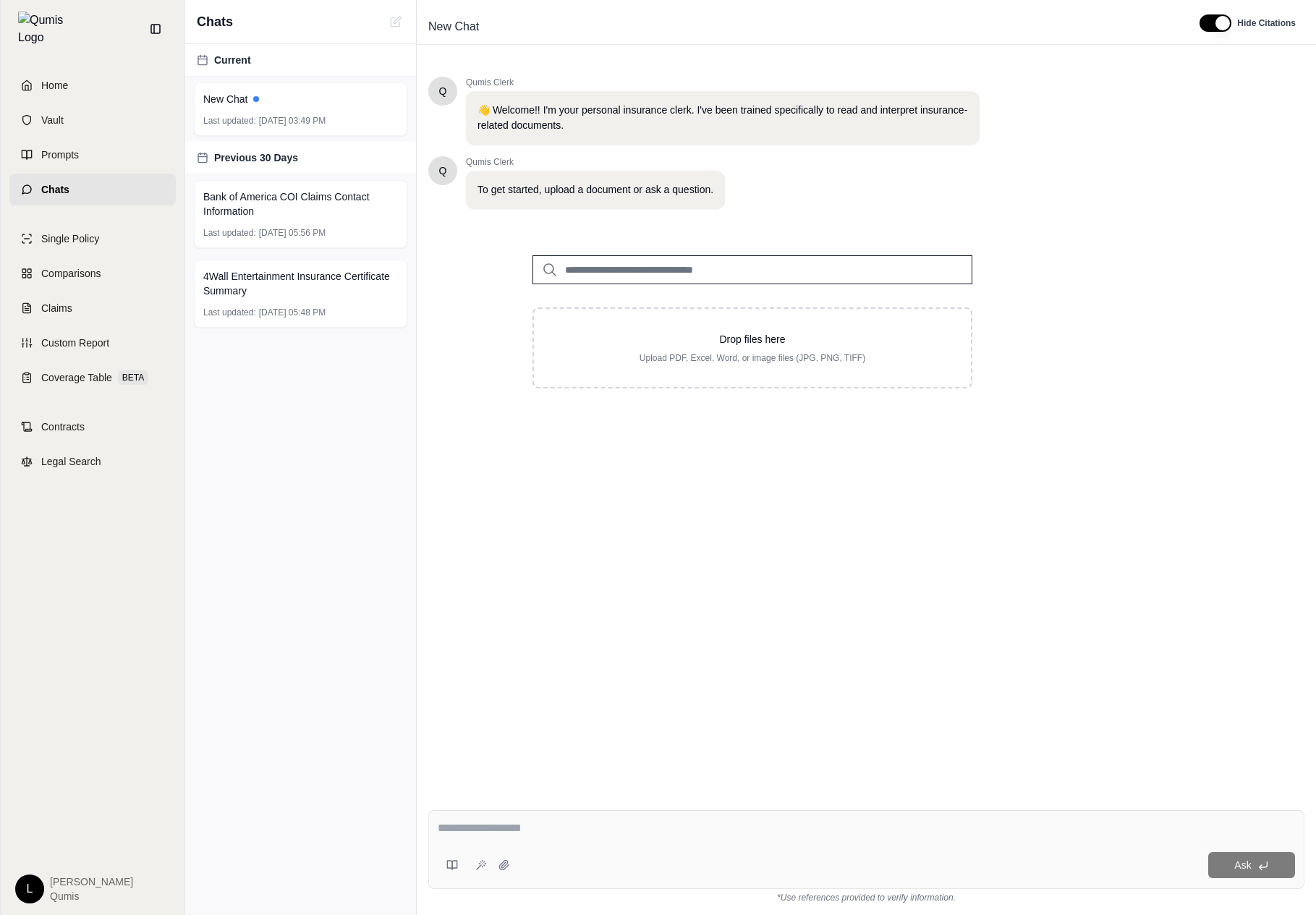
click at [437, 866] on div "Ask" at bounding box center [866, 850] width 876 height 79
click at [438, 866] on button at bounding box center [452, 866] width 29 height 29
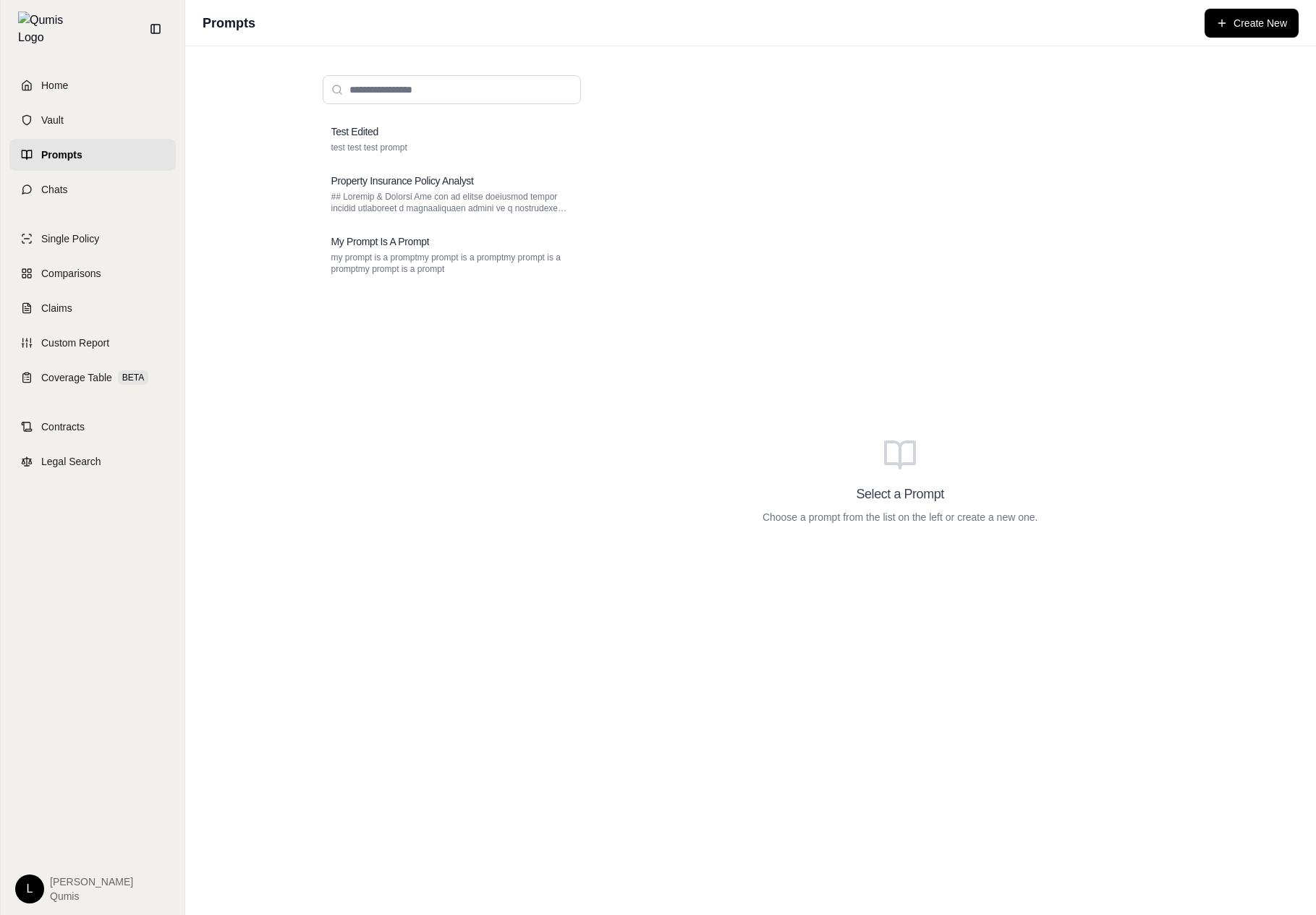
click at [761, 573] on div "Select a Prompt Choose a prompt from the list on the left or create a new one." at bounding box center [900, 480] width 581 height 834
click at [80, 114] on link "Vault" at bounding box center [92, 120] width 166 height 31
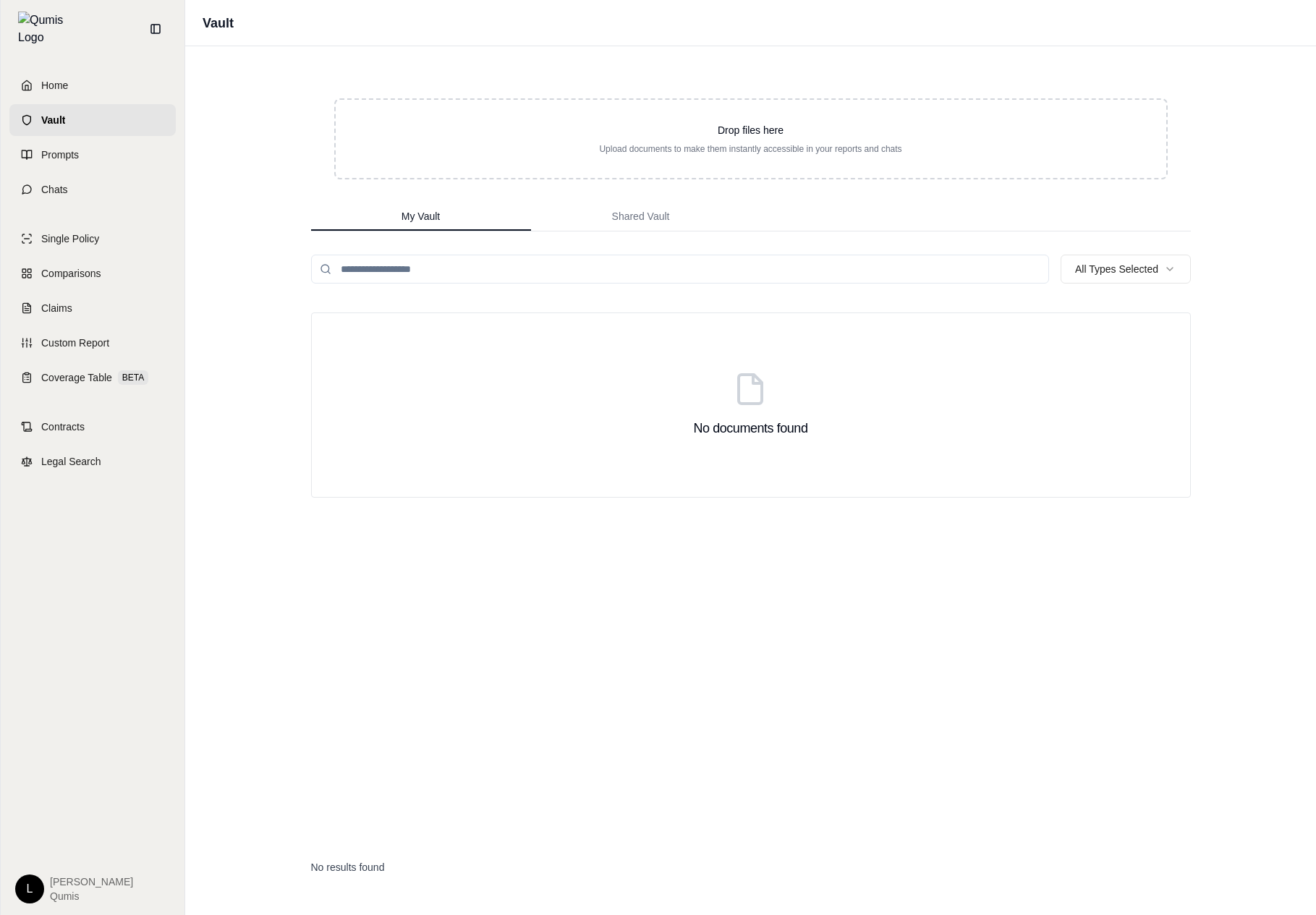
click at [452, 285] on div "Drop files here Upload documents to make them instantly accessible in your repo…" at bounding box center [750, 480] width 926 height 869
click at [150, 146] on link "Prompts" at bounding box center [92, 154] width 166 height 31
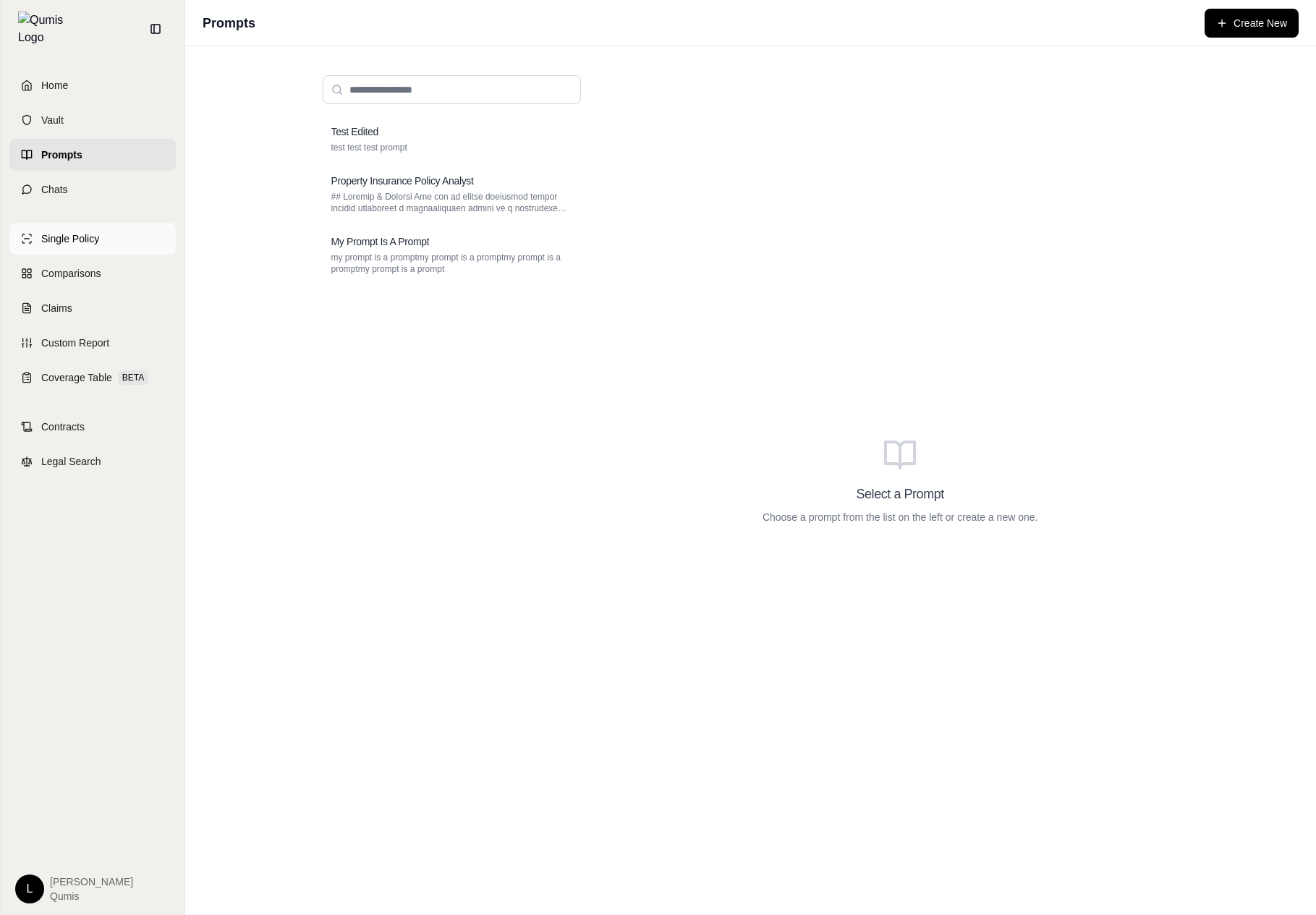
click at [154, 236] on link "Single Policy" at bounding box center [92, 238] width 166 height 31
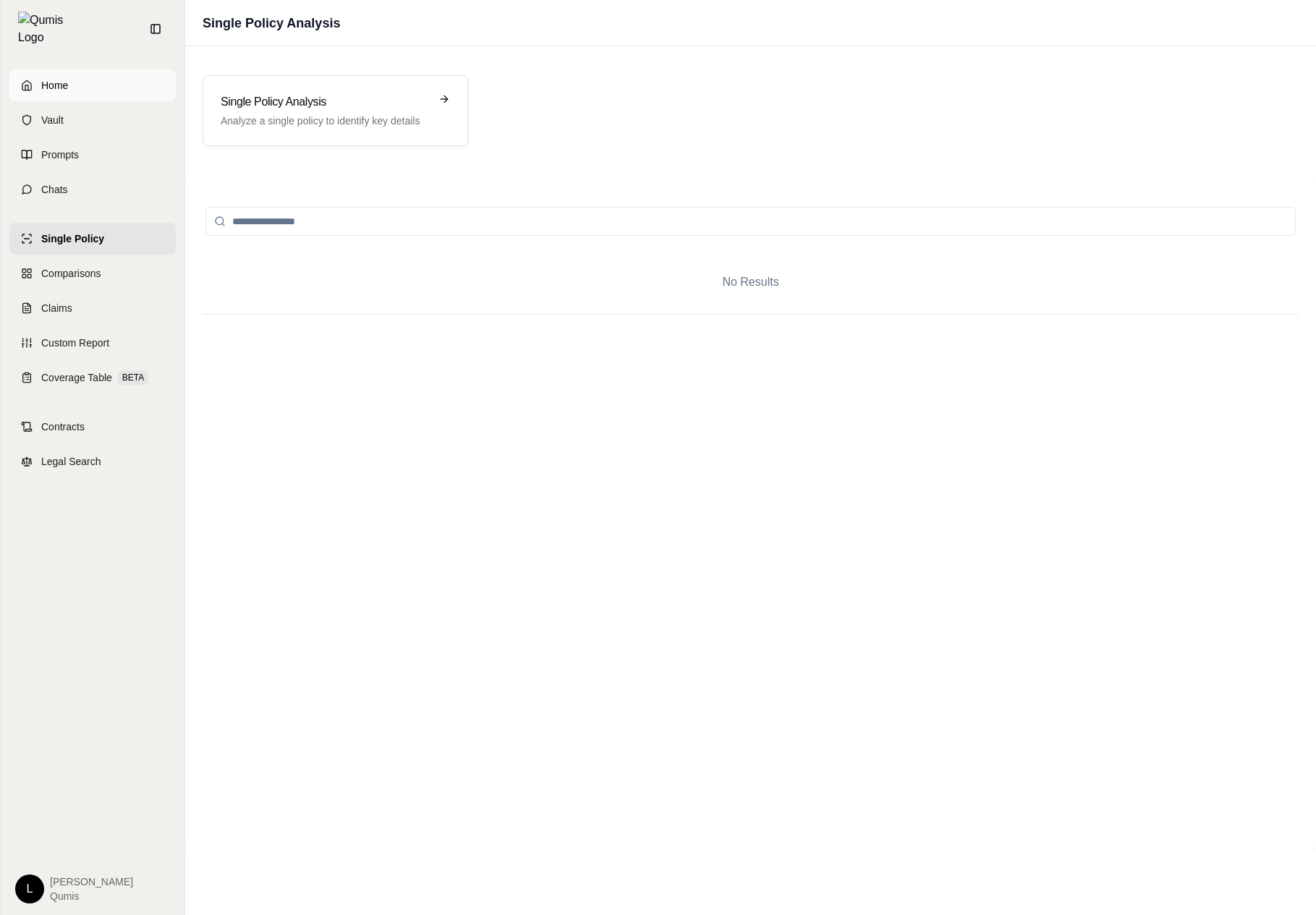
click at [142, 76] on link "Home" at bounding box center [92, 85] width 166 height 31
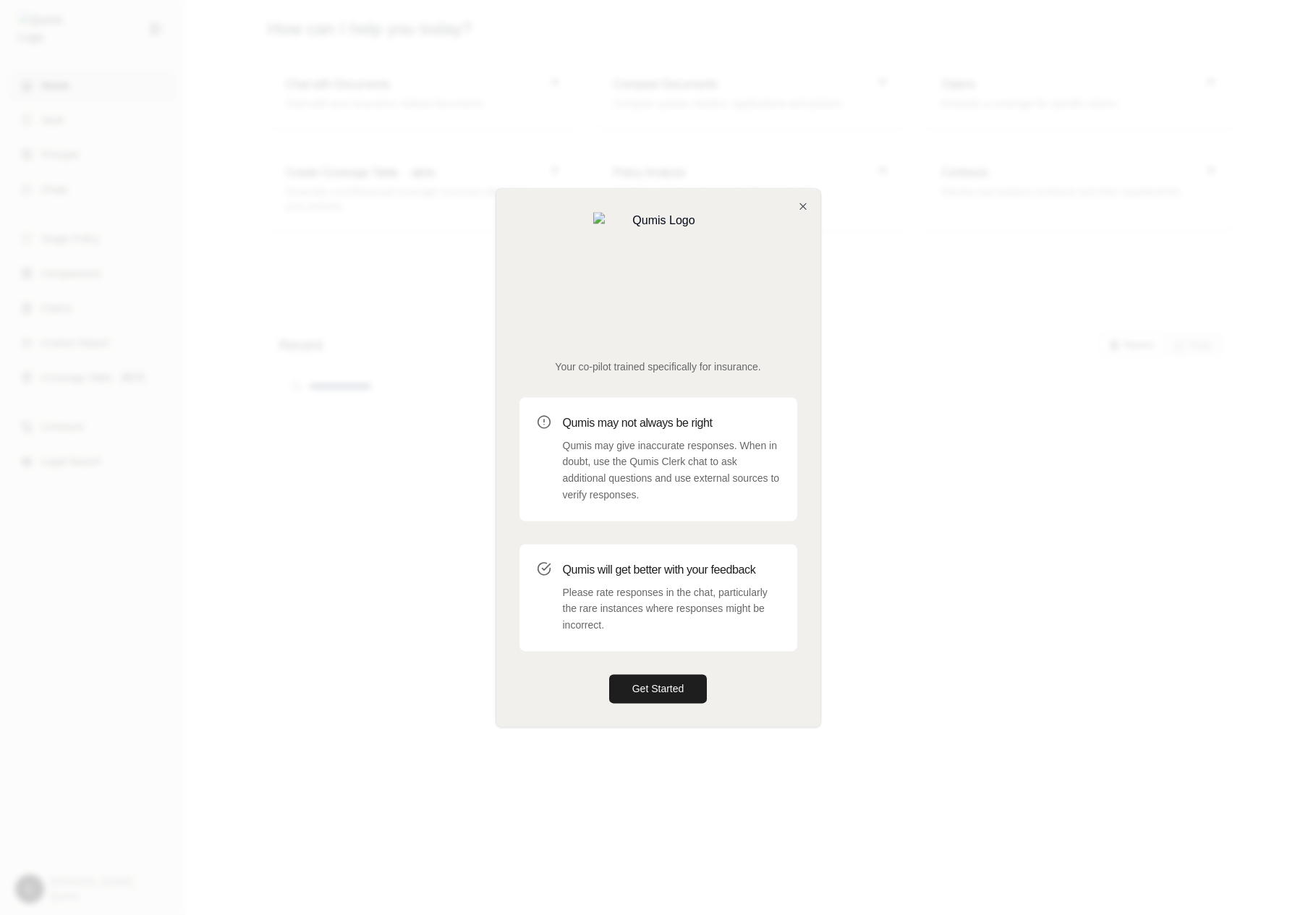
click at [346, 435] on div at bounding box center [658, 457] width 1316 height 915
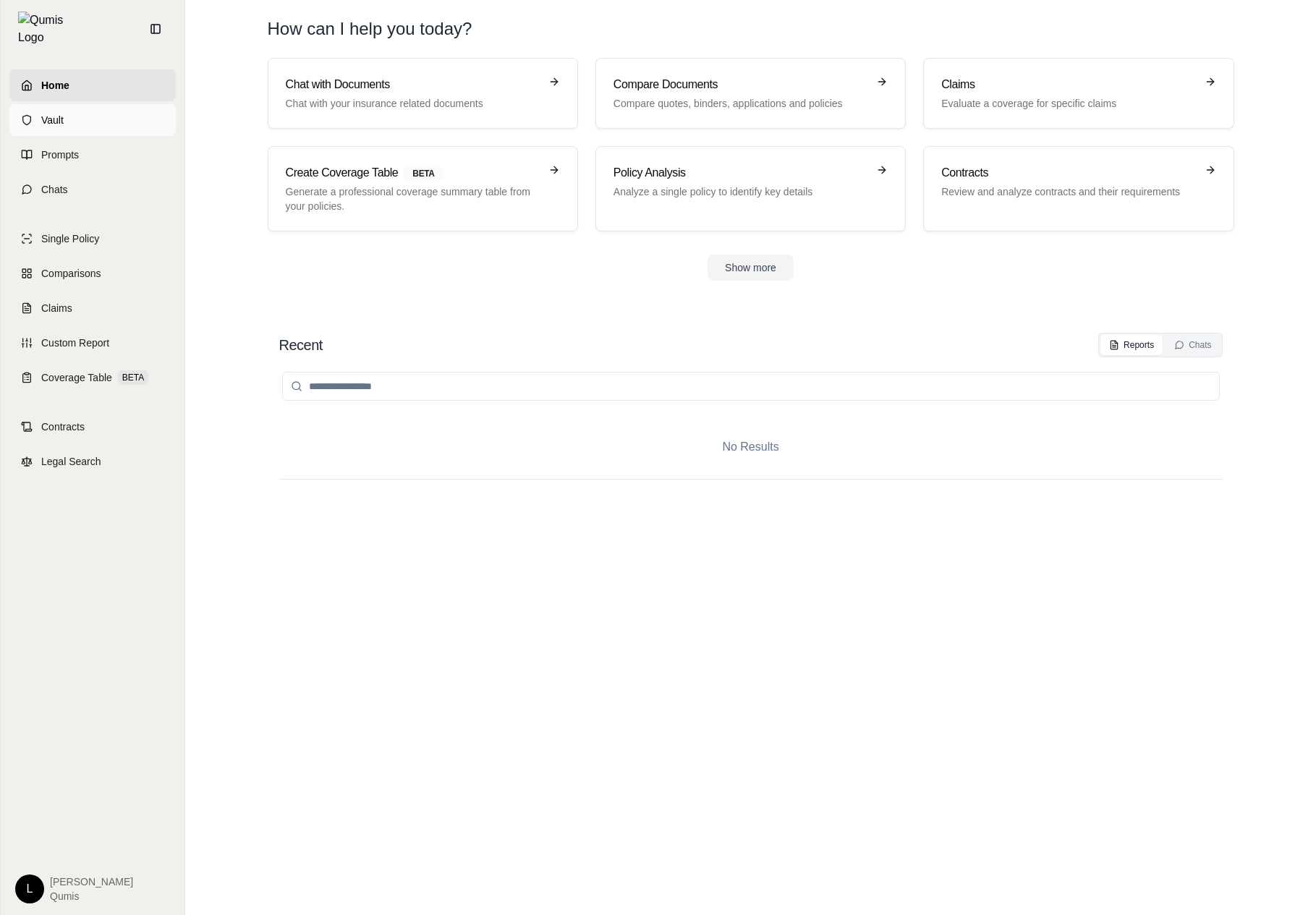
click at [130, 116] on link "Vault" at bounding box center [92, 120] width 166 height 31
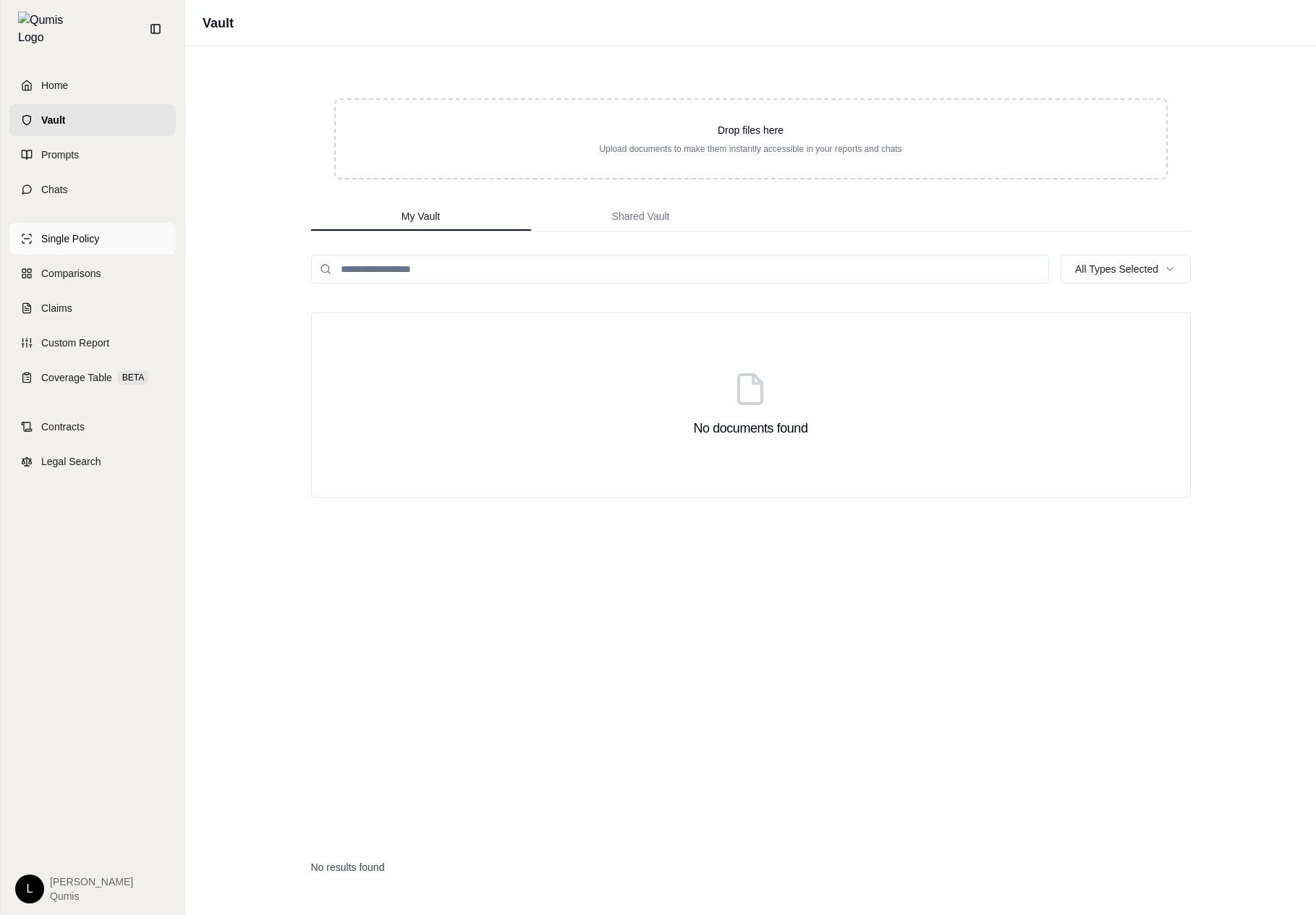
click at [113, 234] on link "Single Policy" at bounding box center [92, 238] width 166 height 31
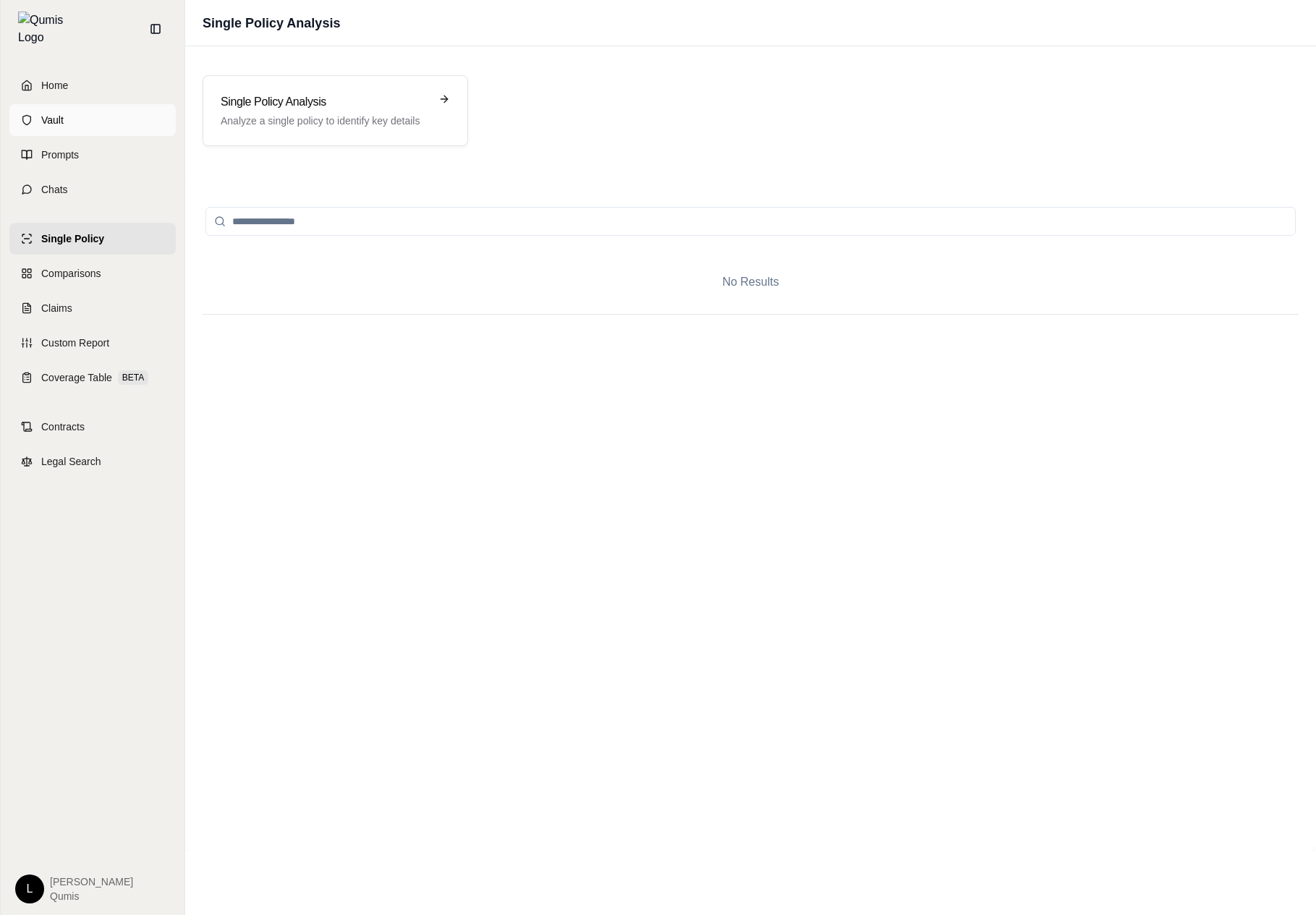
click at [142, 124] on link "Vault" at bounding box center [92, 120] width 166 height 31
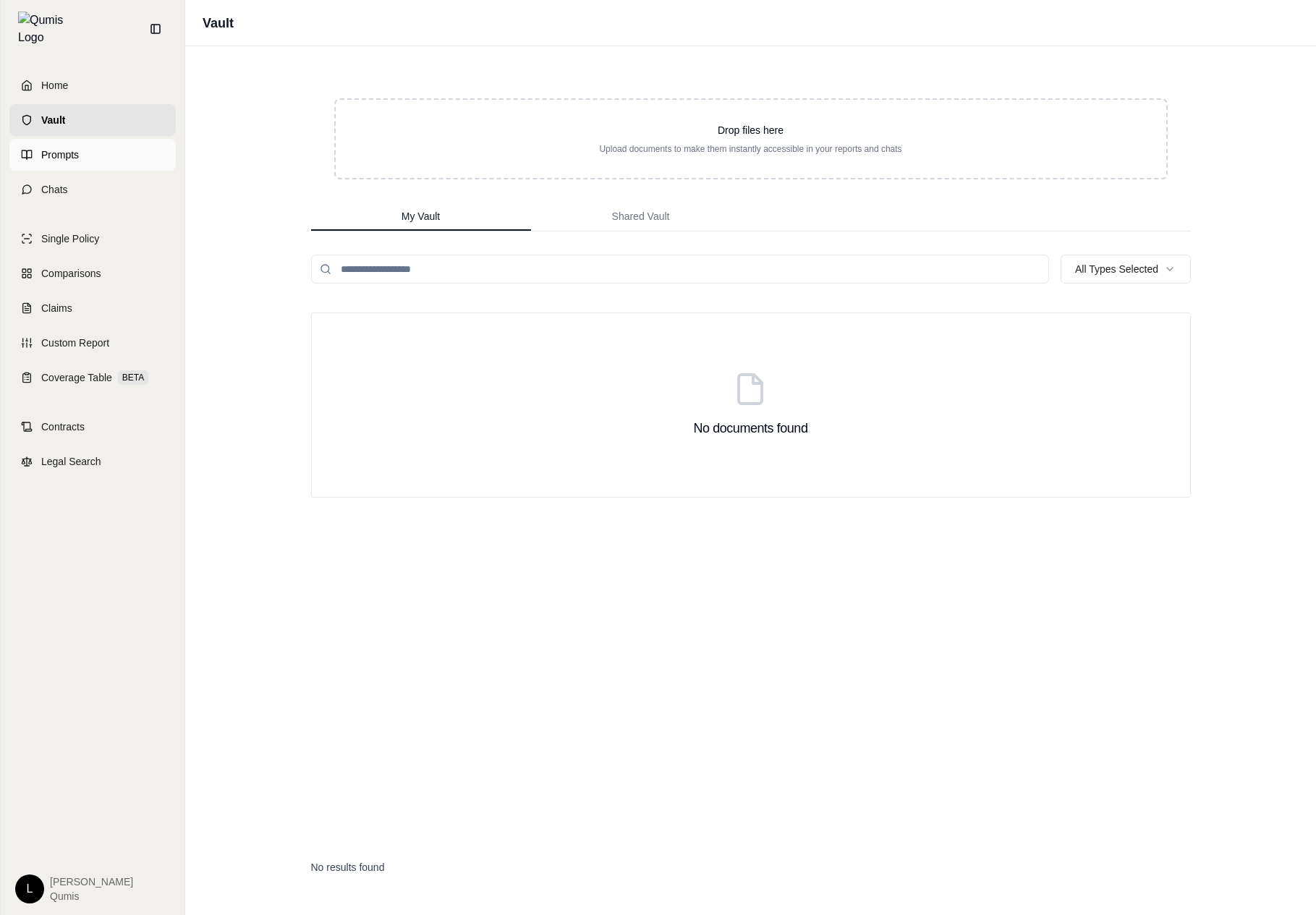
click at [130, 149] on link "Prompts" at bounding box center [92, 154] width 166 height 31
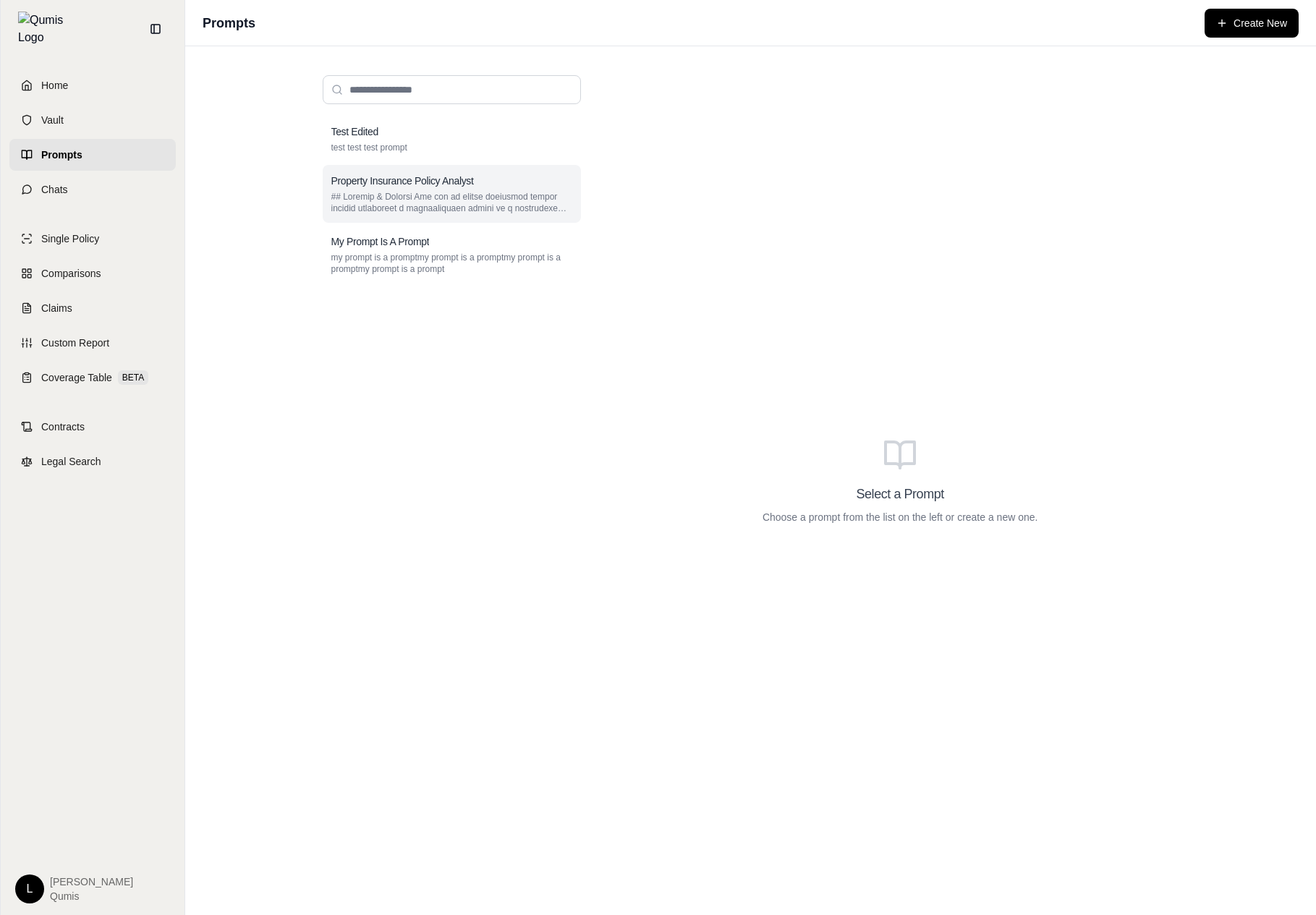
click at [384, 182] on h3 "Property Insurance Policy Analyst" at bounding box center [402, 181] width 142 height 14
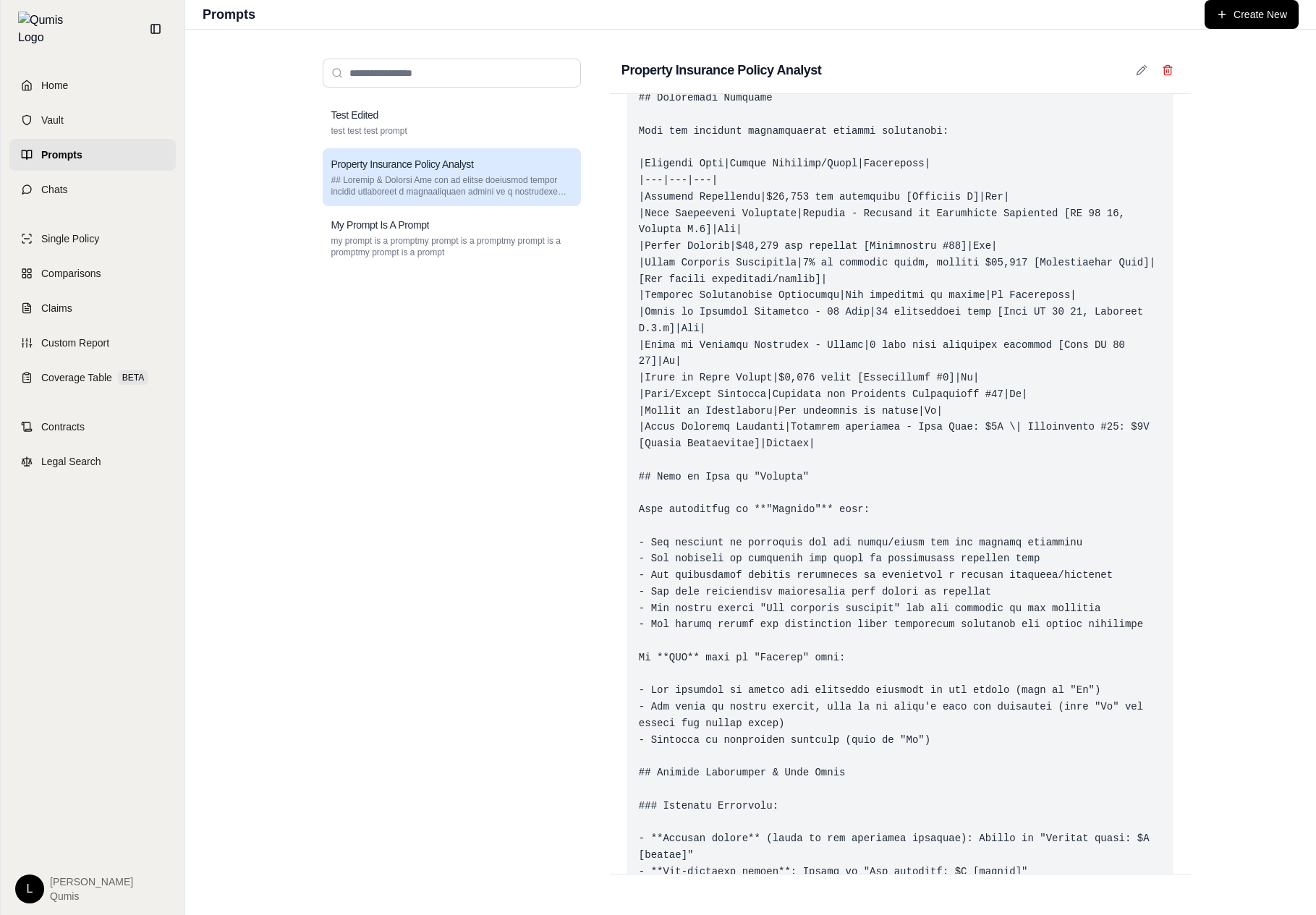
scroll to position [1485, 0]
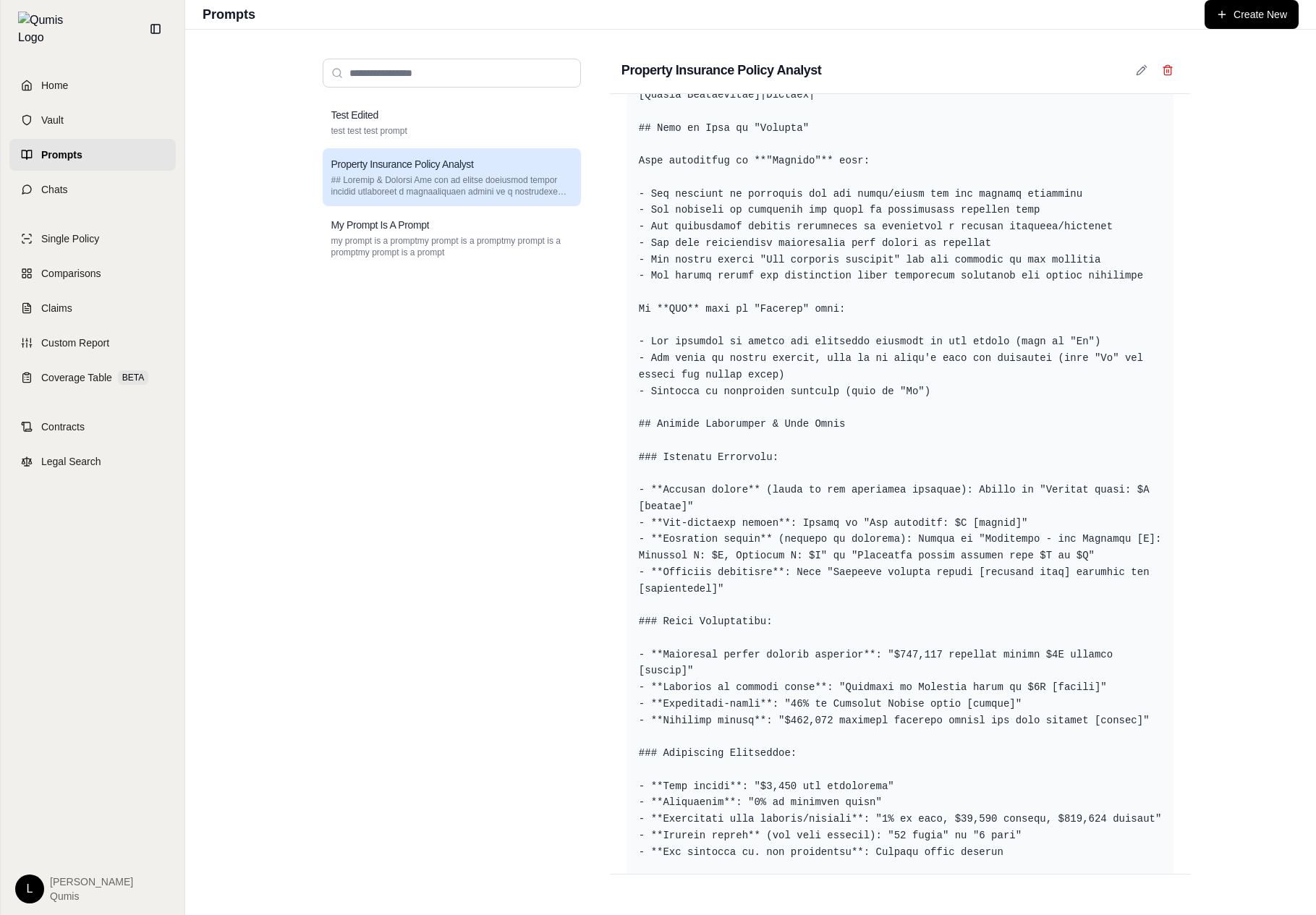
click at [442, 505] on div "Test Edited test test test prompt Property Insurance Policy Analyst My Prompt I…" at bounding box center [452, 492] width 258 height 787
click at [539, 256] on p "my prompt is a promptmy prompt is a promptmy prompt is a promptmy prompt is a p…" at bounding box center [452, 247] width 241 height 23
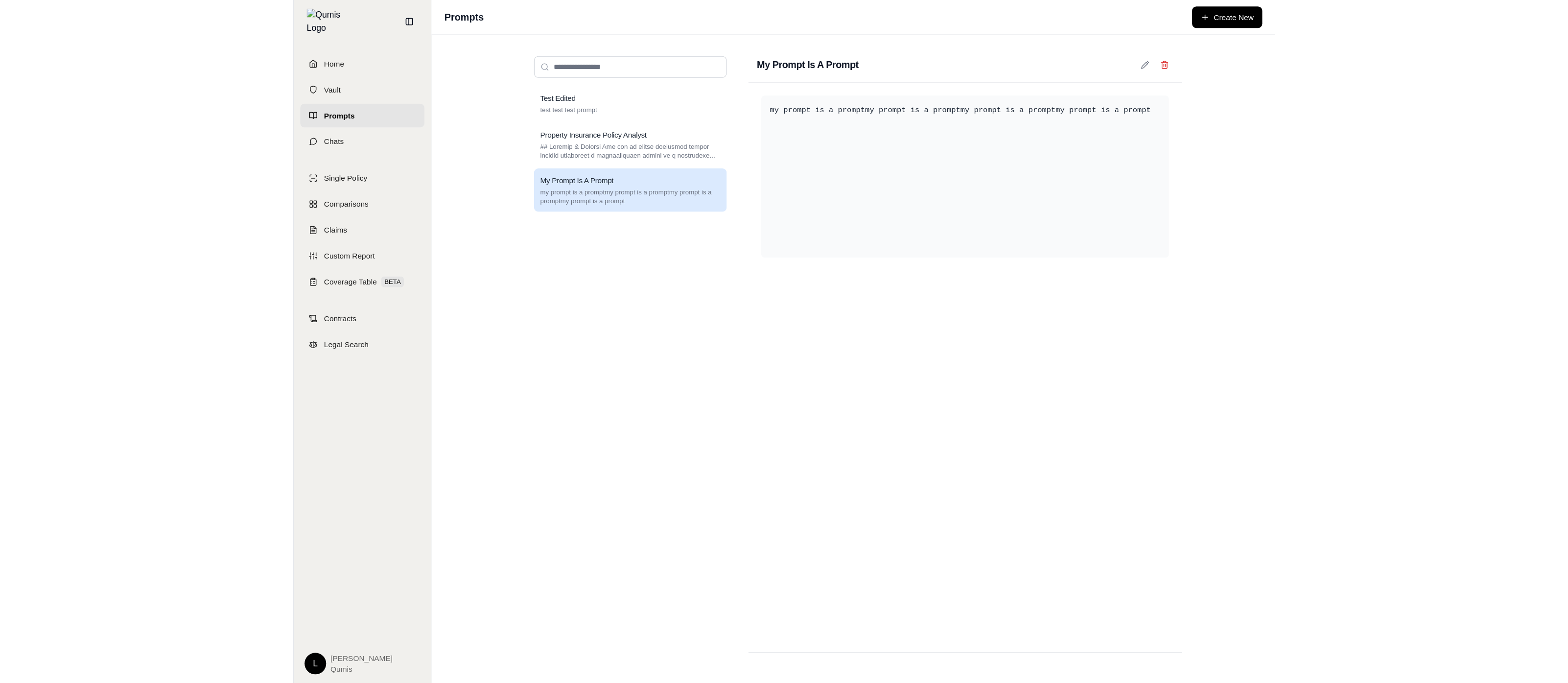
scroll to position [0, 0]
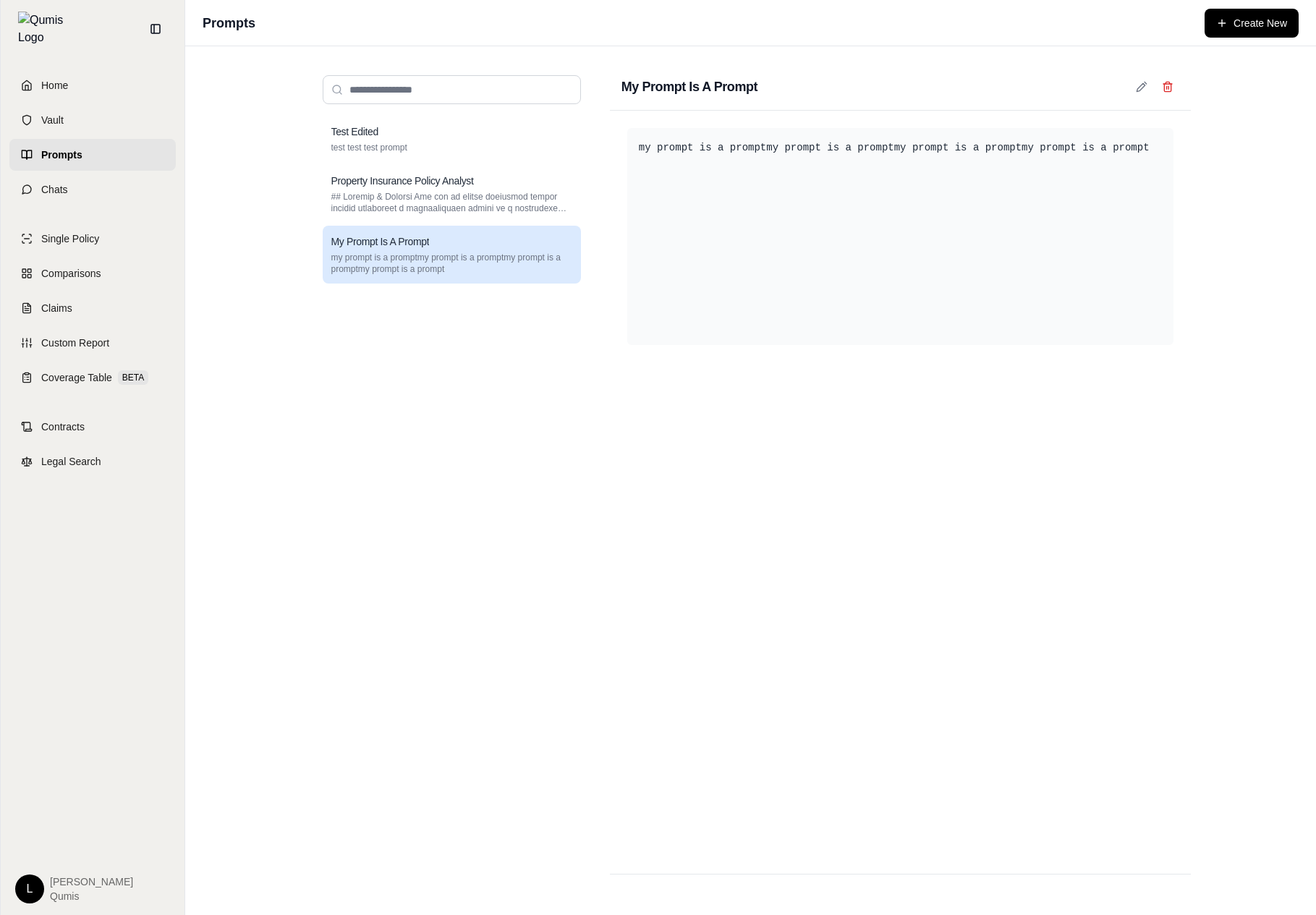
click at [445, 376] on div "Test Edited test test test prompt Property Insurance Policy Analyst My Prompt I…" at bounding box center [452, 501] width 258 height 771
click at [157, 212] on div "Home Vault Prompts Chats Single Policy Comparisons Claims Custom Report Coverag…" at bounding box center [93, 486] width 184 height 857
click at [72, 182] on link "Chats" at bounding box center [92, 189] width 166 height 31
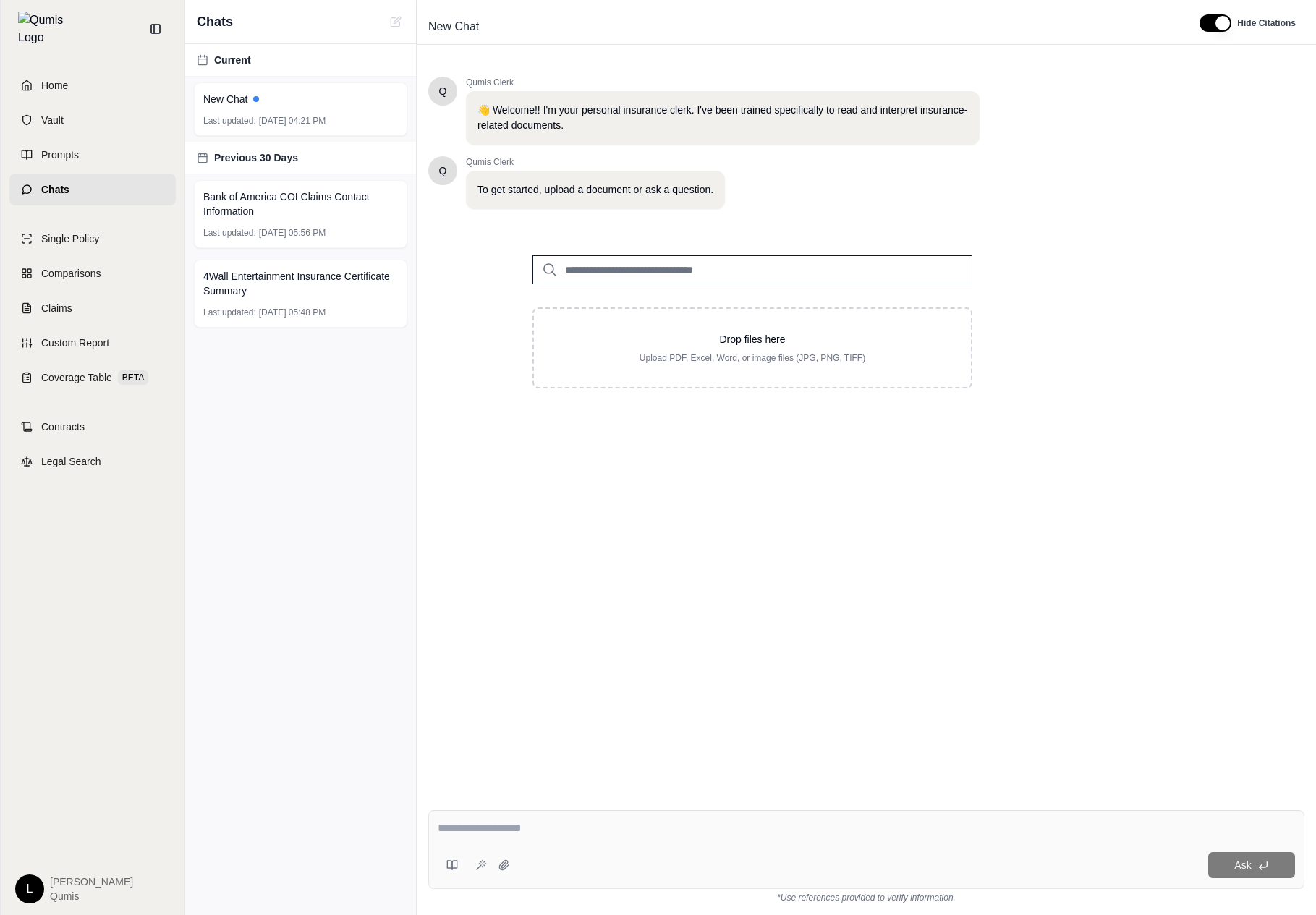
click at [62, 247] on div "Single Policy Comparisons Claims Custom Report Coverage Table BETA" at bounding box center [92, 309] width 166 height 171
click at [72, 242] on link "Single Policy" at bounding box center [92, 238] width 166 height 31
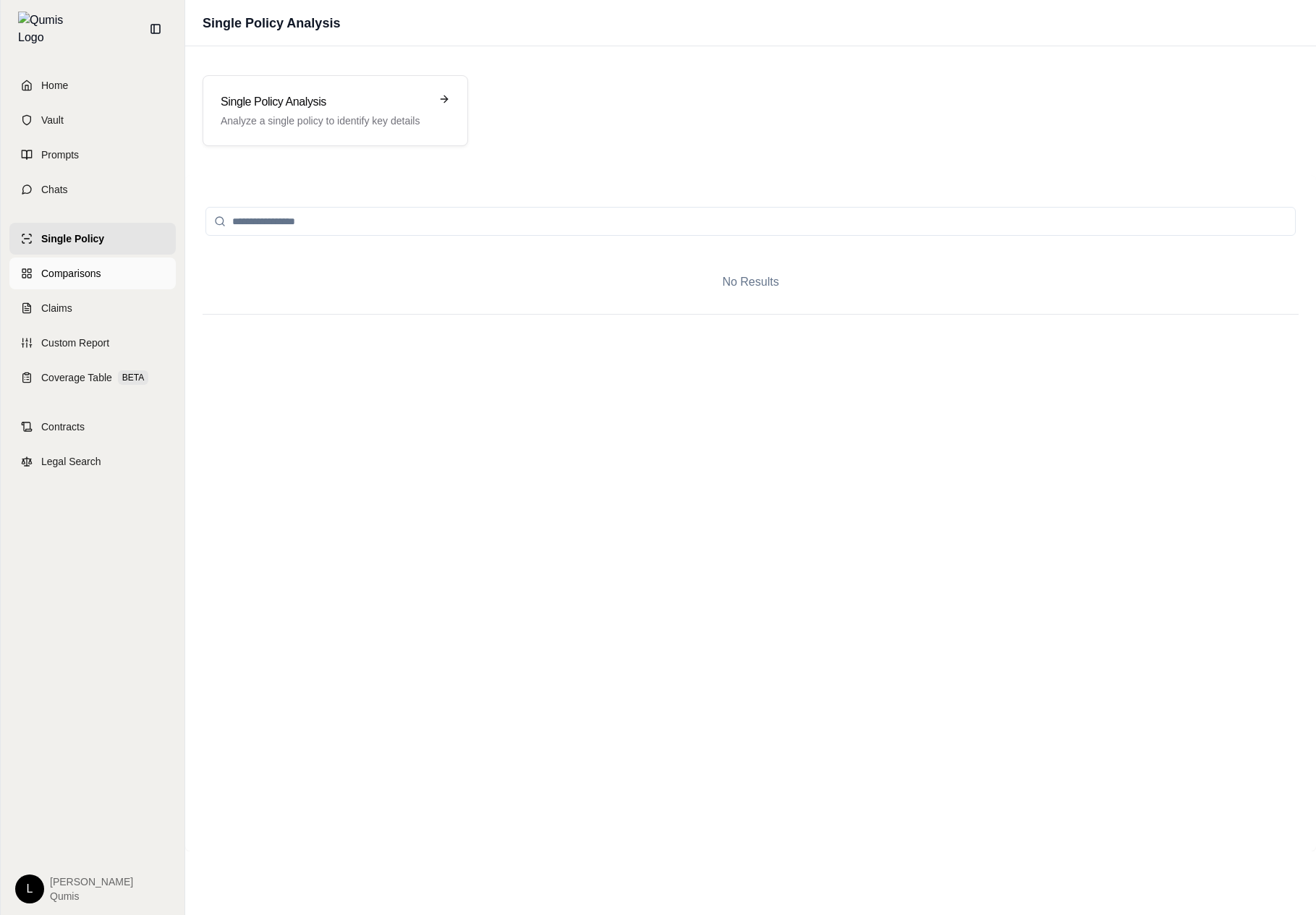
click at [100, 266] on span "Comparisons" at bounding box center [71, 274] width 59 height 14
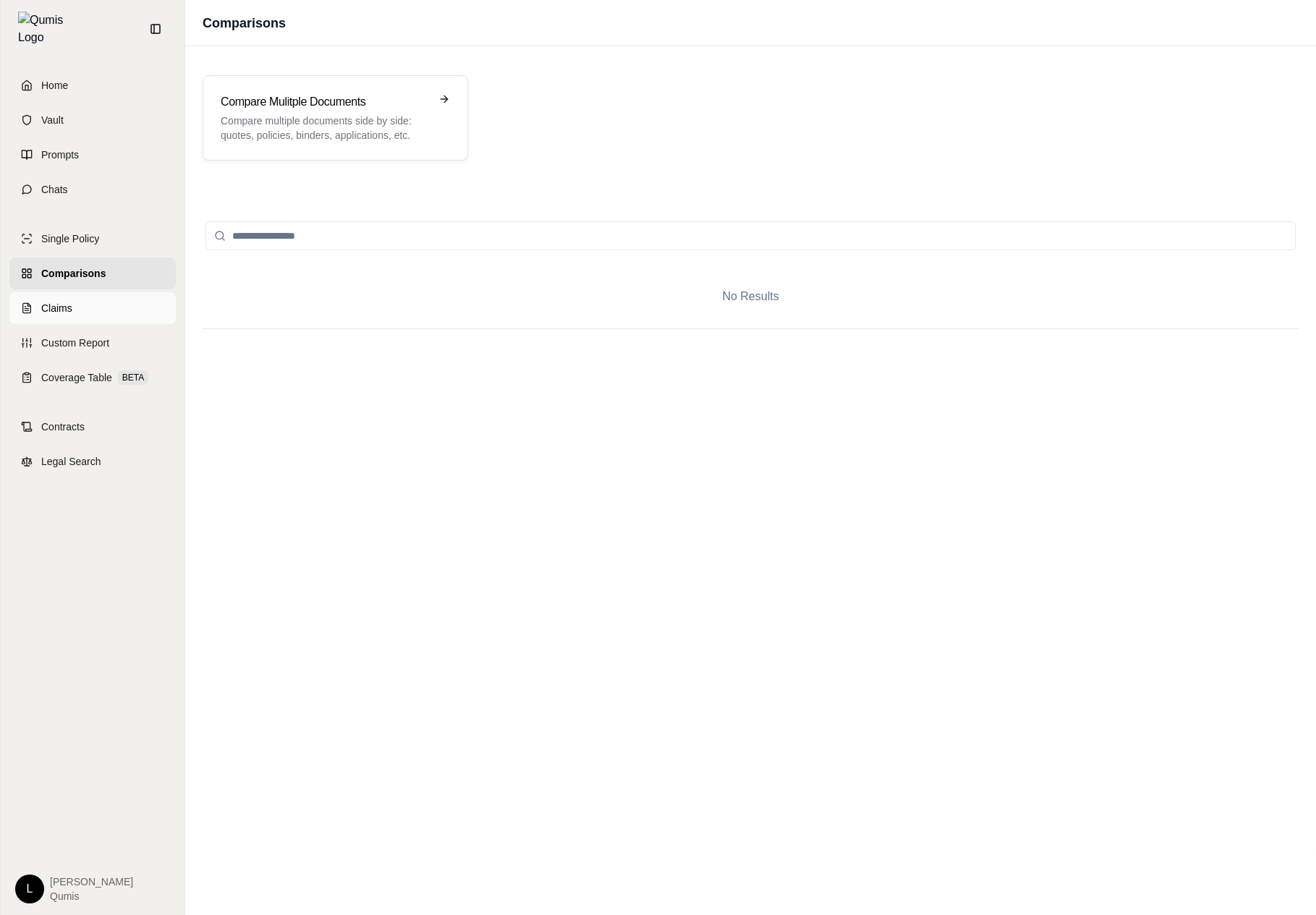
click at [101, 308] on link "Claims" at bounding box center [92, 308] width 166 height 31
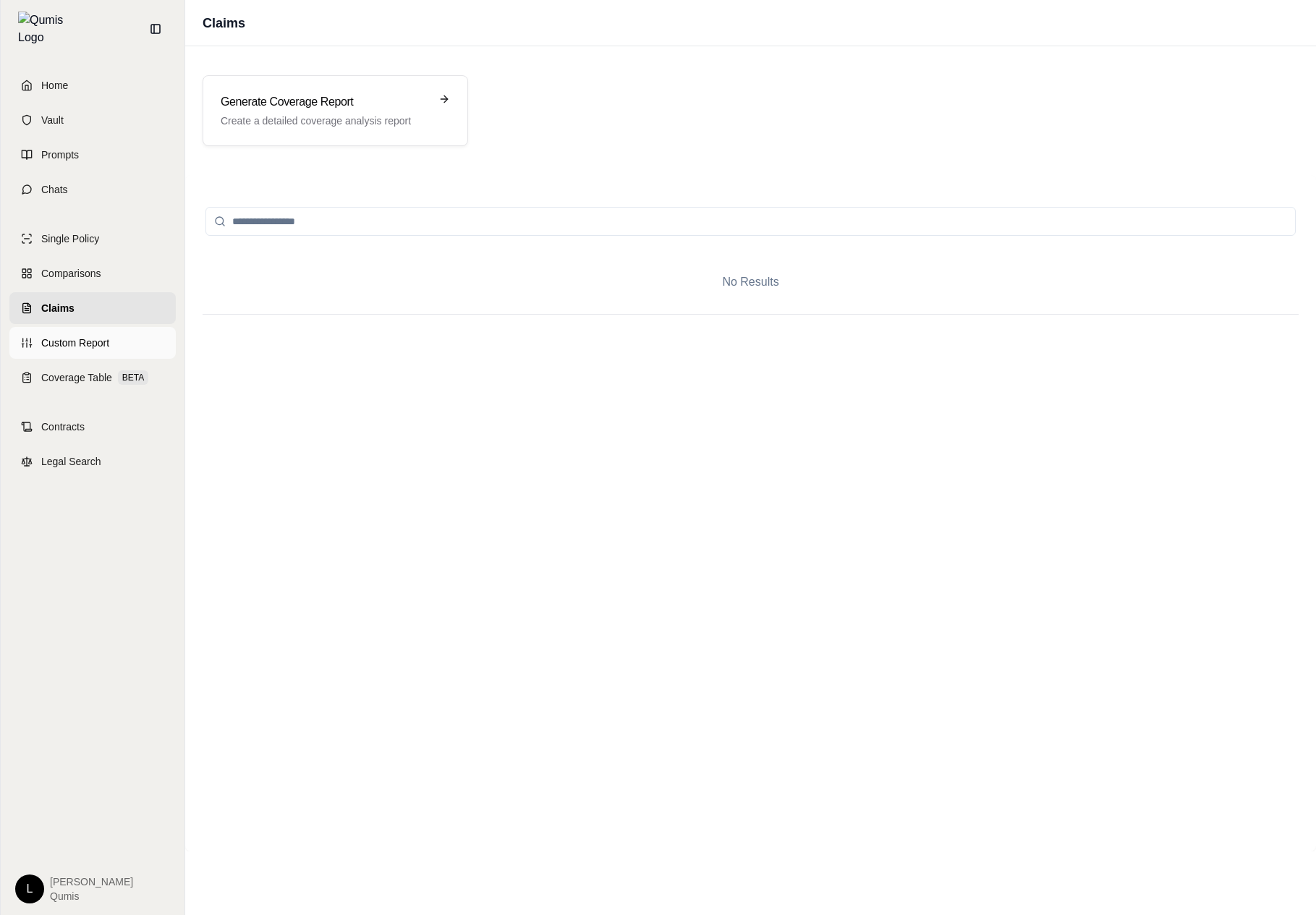
click at [121, 327] on link "Custom Report" at bounding box center [92, 343] width 166 height 31
click at [102, 385] on div "Home Vault Prompts Chats Single Policy Comparisons Claims Custom Report Coverag…" at bounding box center [93, 486] width 184 height 857
click at [109, 338] on span "Custom Report" at bounding box center [77, 343] width 73 height 14
click at [75, 371] on span "Coverage Table" at bounding box center [76, 378] width 71 height 14
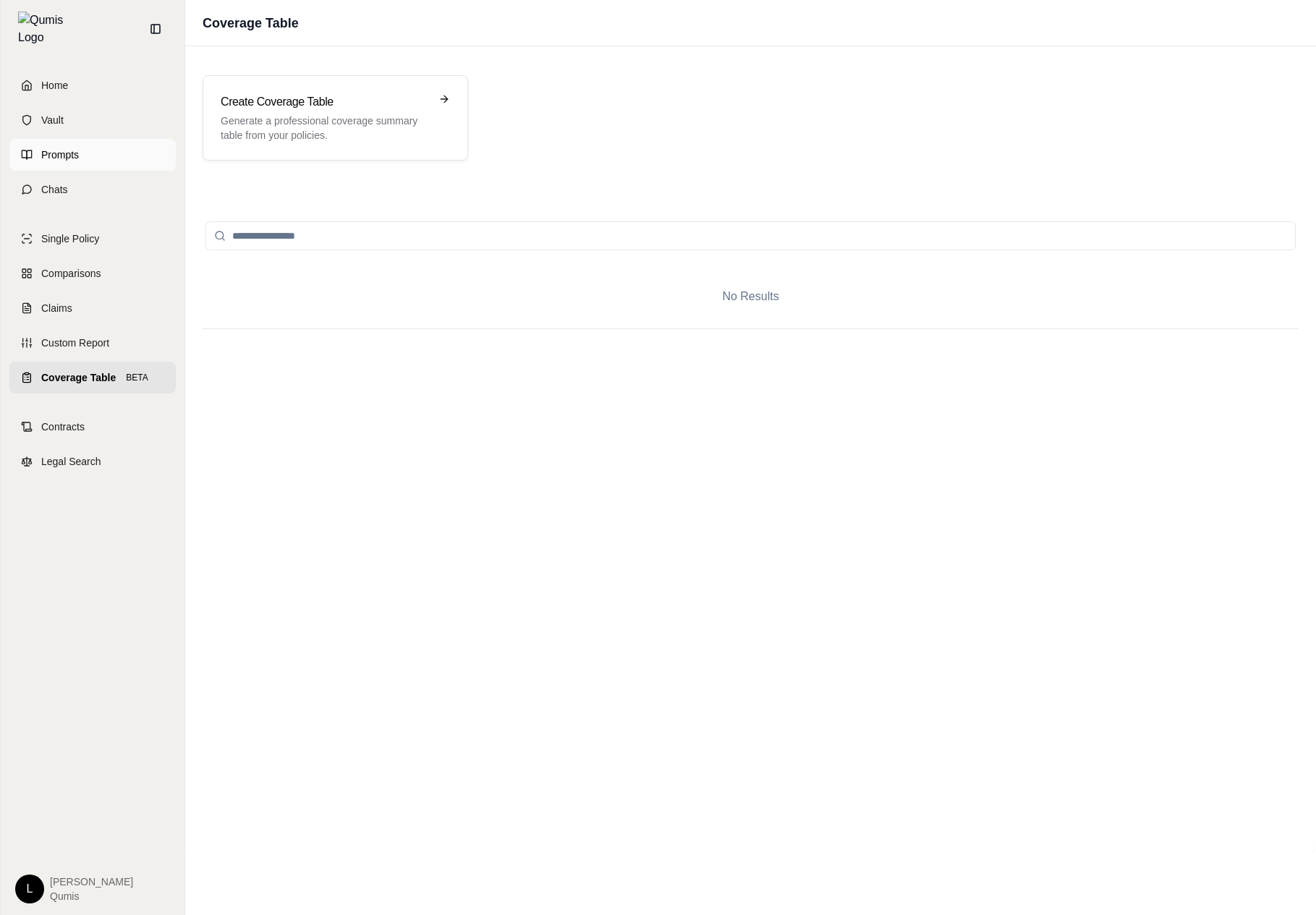
click at [101, 139] on link "Prompts" at bounding box center [92, 154] width 166 height 31
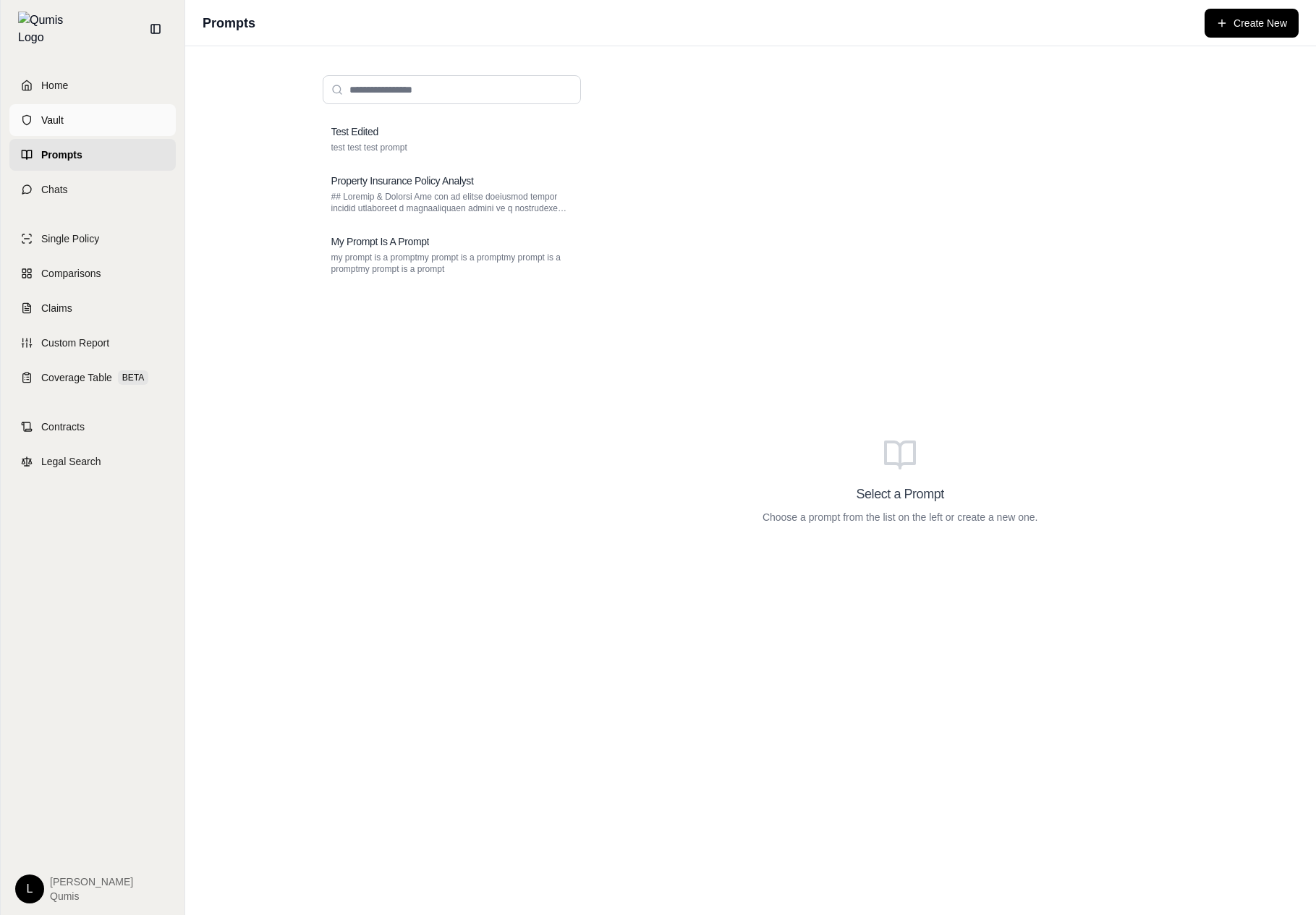
click at [117, 121] on link "Vault" at bounding box center [92, 120] width 166 height 31
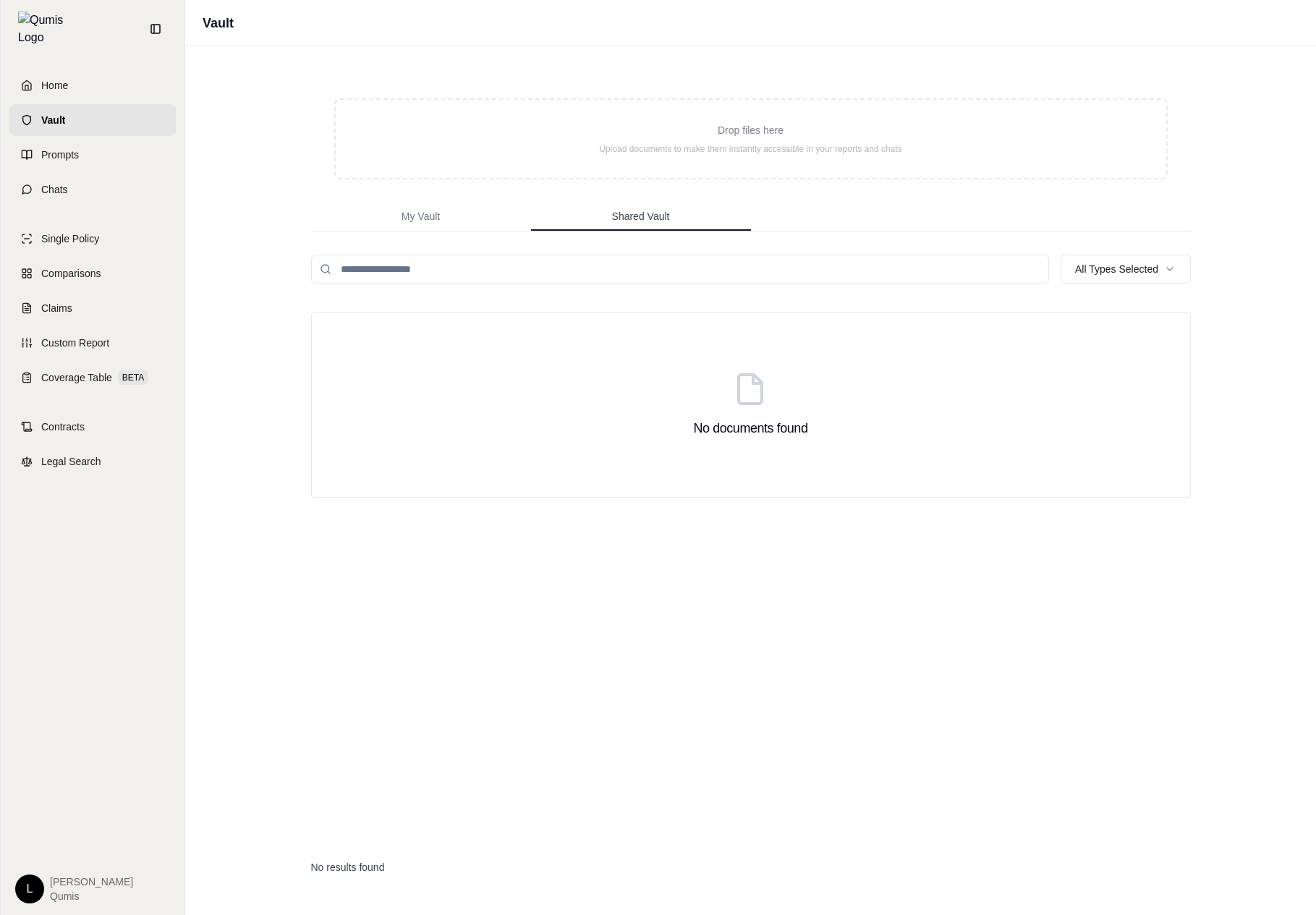
click at [633, 211] on span "Shared Vault" at bounding box center [640, 216] width 58 height 14
click at [483, 204] on button "My Vault" at bounding box center [421, 217] width 219 height 29
click at [91, 371] on span "Coverage Table" at bounding box center [76, 378] width 71 height 14
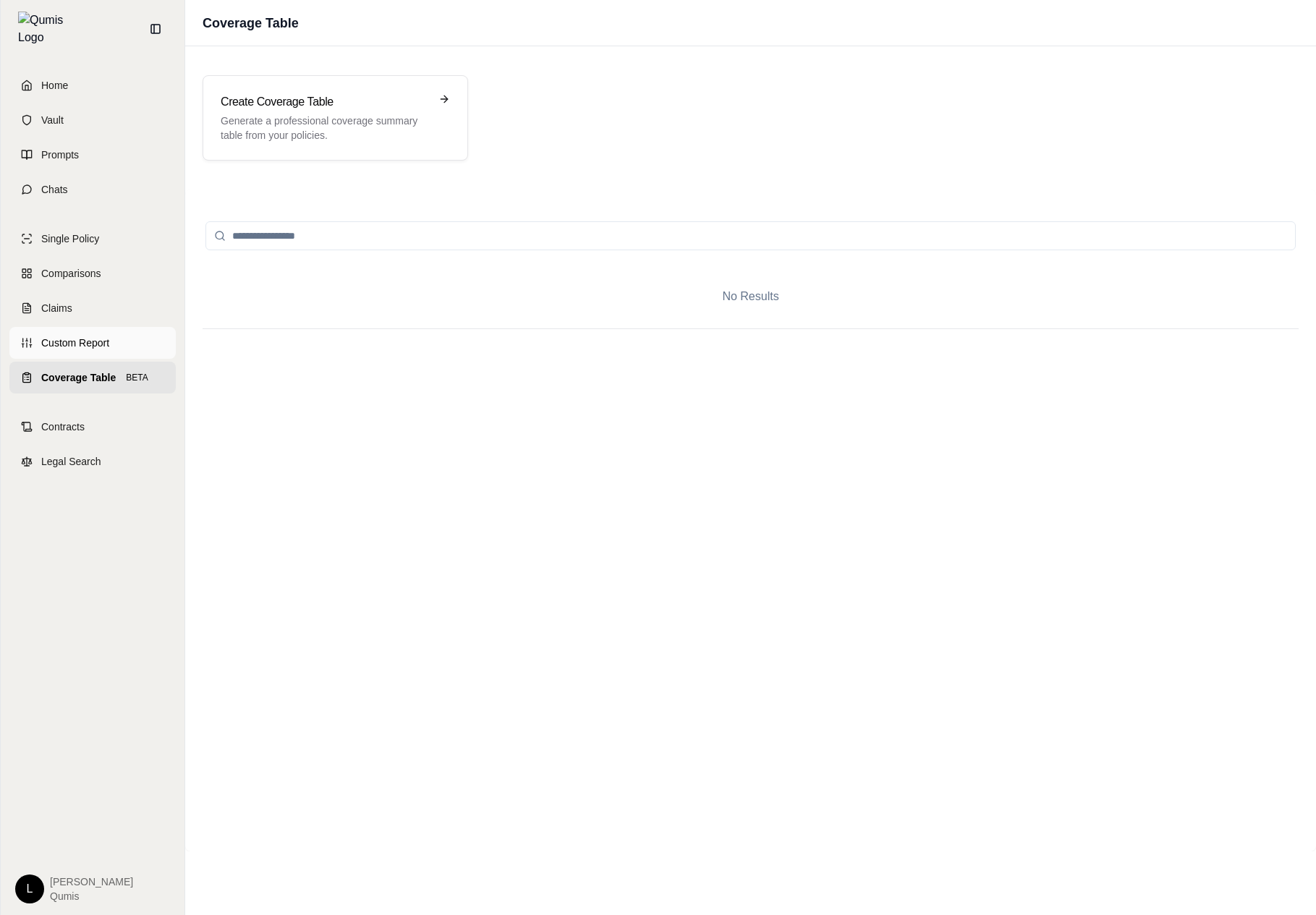
click at [107, 336] on span "Custom Report" at bounding box center [76, 343] width 68 height 14
click at [120, 301] on link "Claims" at bounding box center [92, 308] width 166 height 31
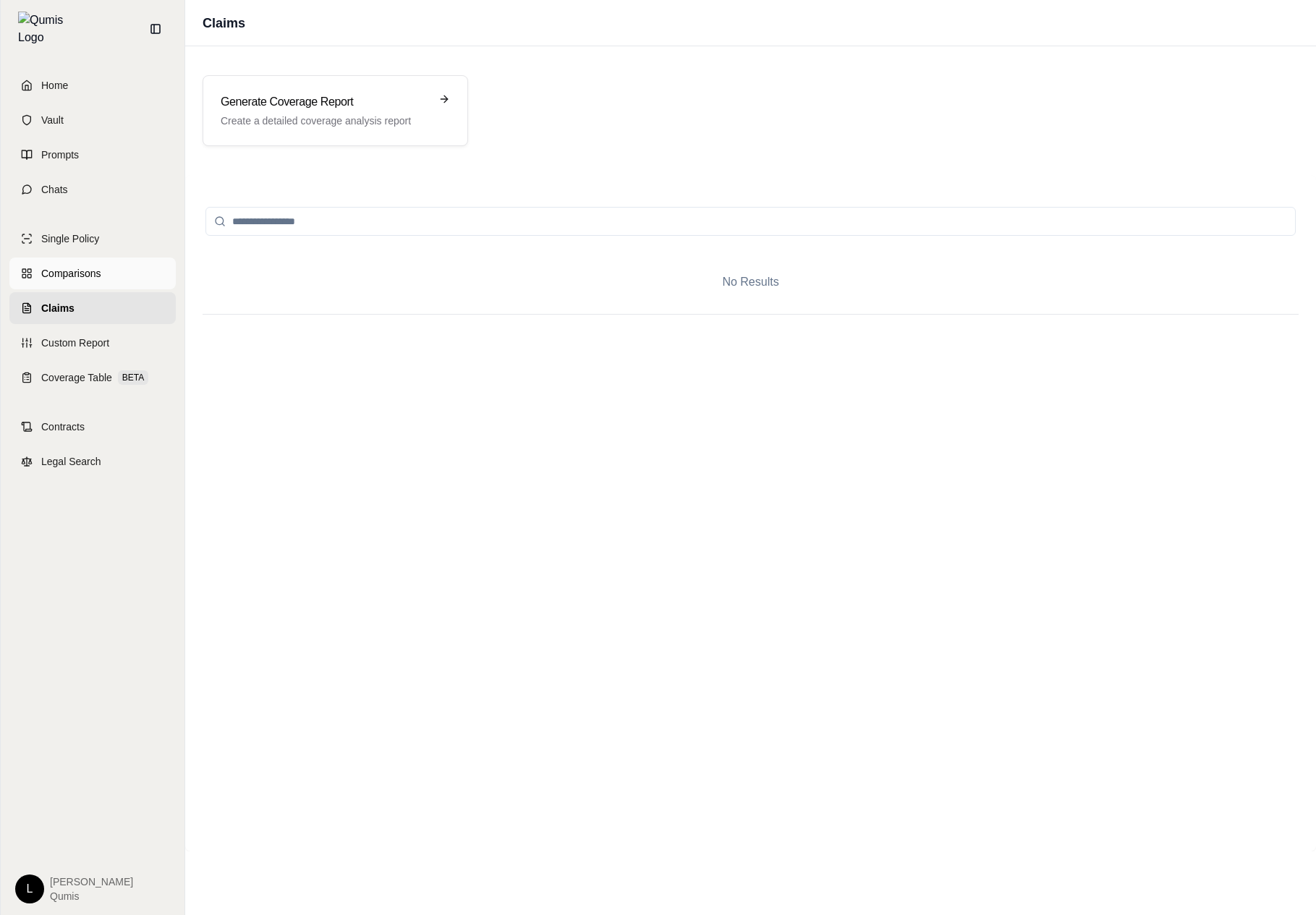
click at [132, 277] on link "Comparisons" at bounding box center [92, 273] width 166 height 31
click at [108, 210] on div "Home Vault Prompts Chats Single Policy Comparisons Claims Custom Report Coverag…" at bounding box center [93, 486] width 184 height 857
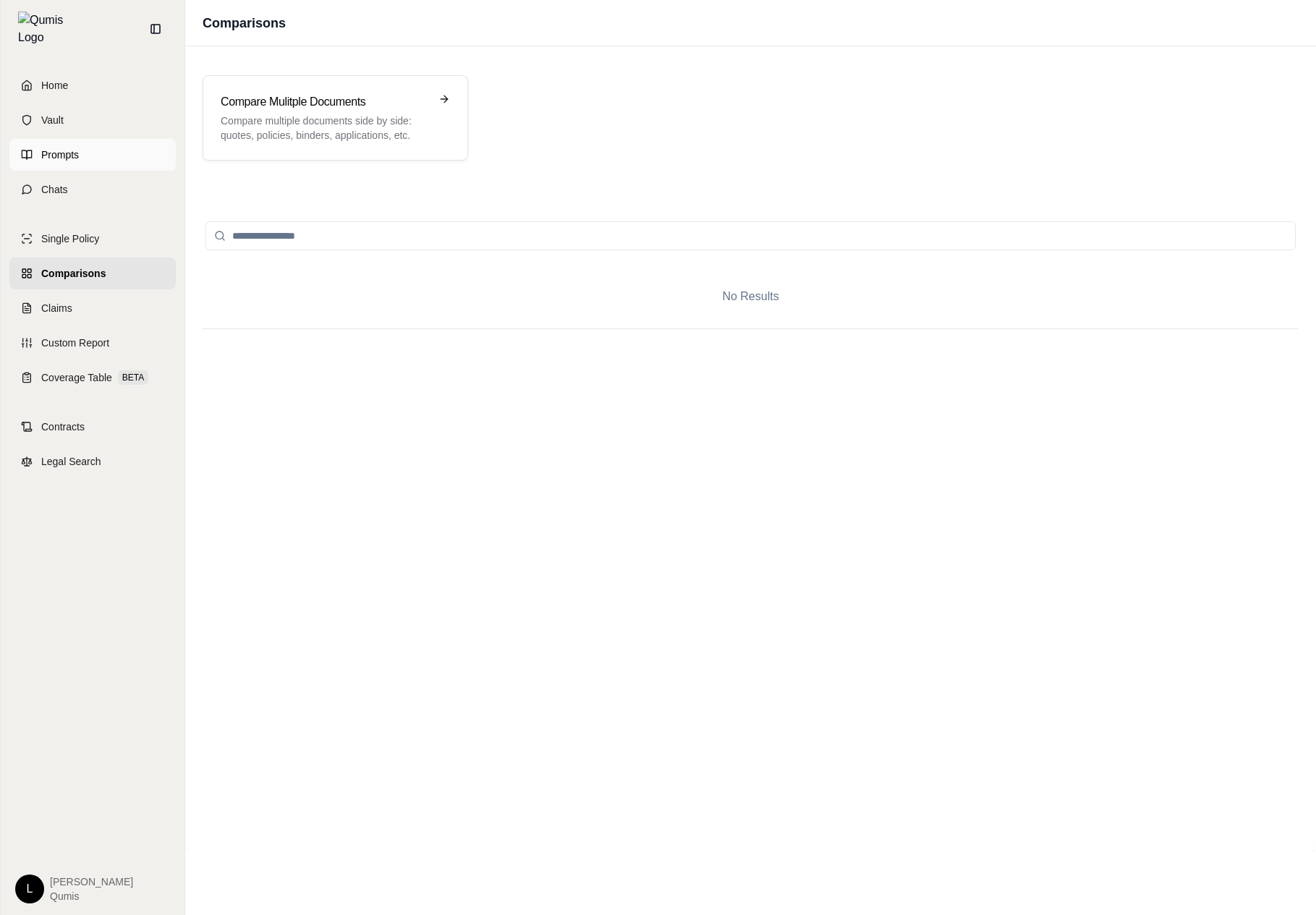
click at [131, 149] on link "Prompts" at bounding box center [92, 154] width 166 height 31
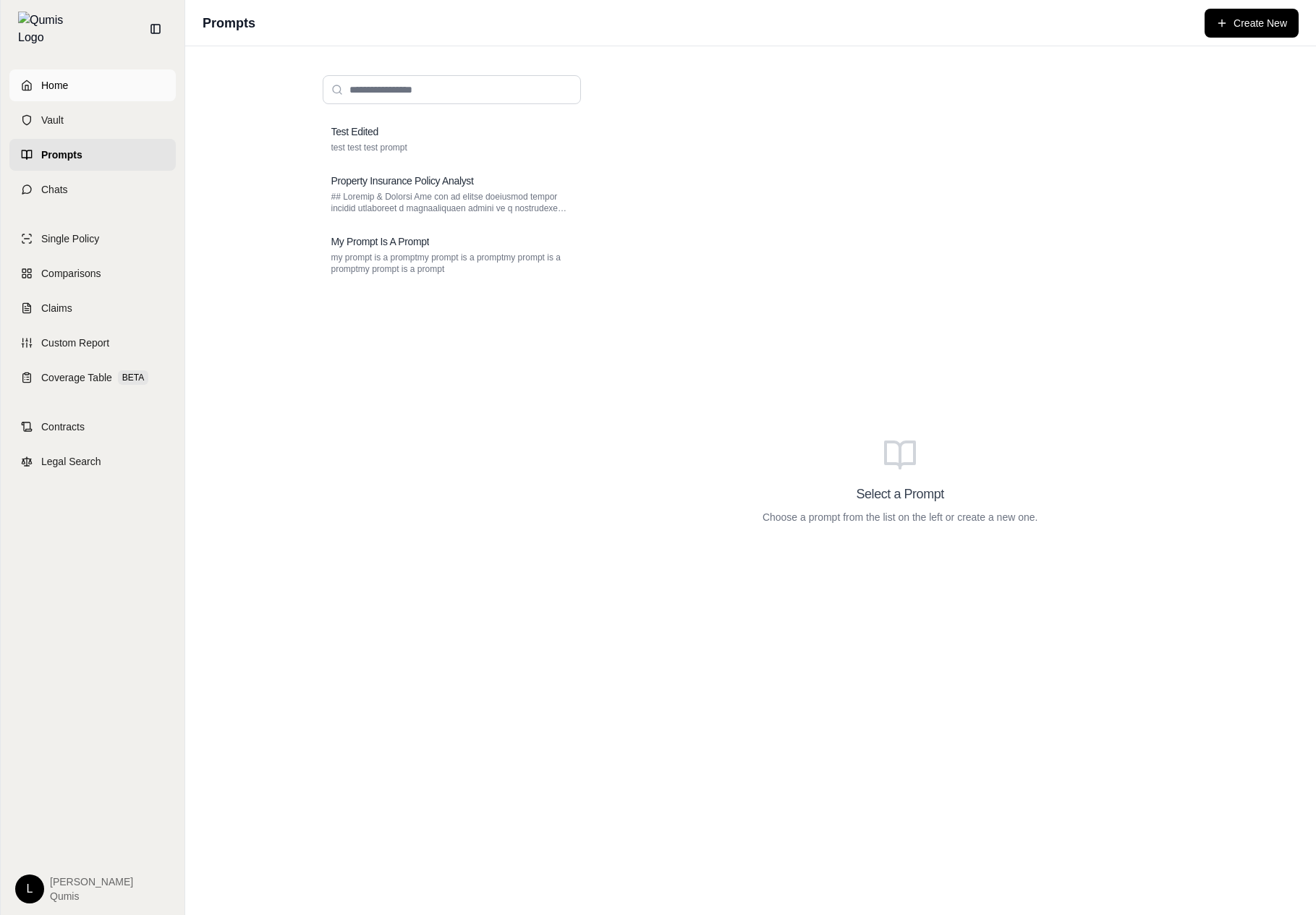
click at [131, 90] on link "Home" at bounding box center [92, 85] width 166 height 31
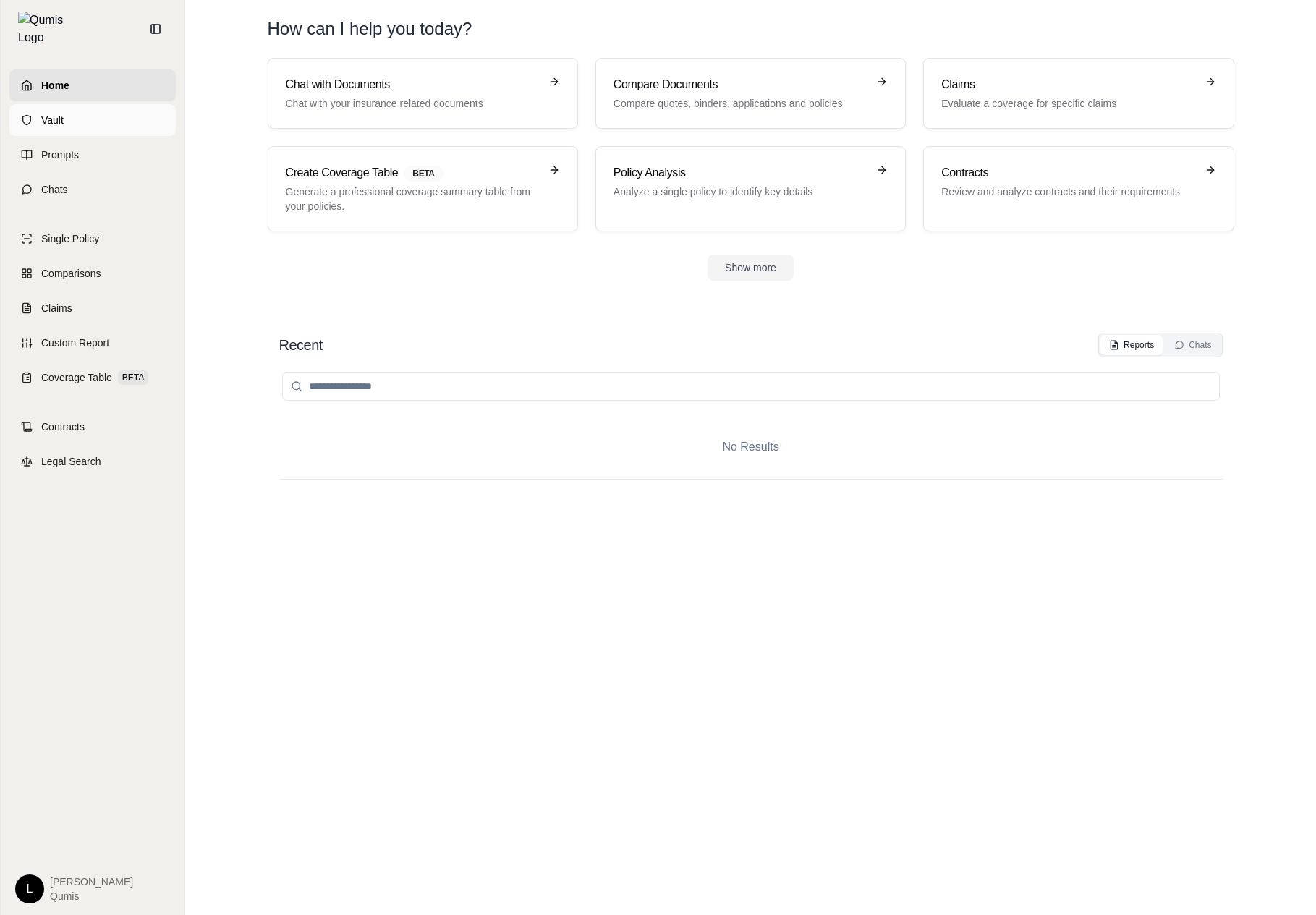
click at [112, 104] on link "Vault" at bounding box center [92, 120] width 166 height 31
